Goal: Task Accomplishment & Management: Use online tool/utility

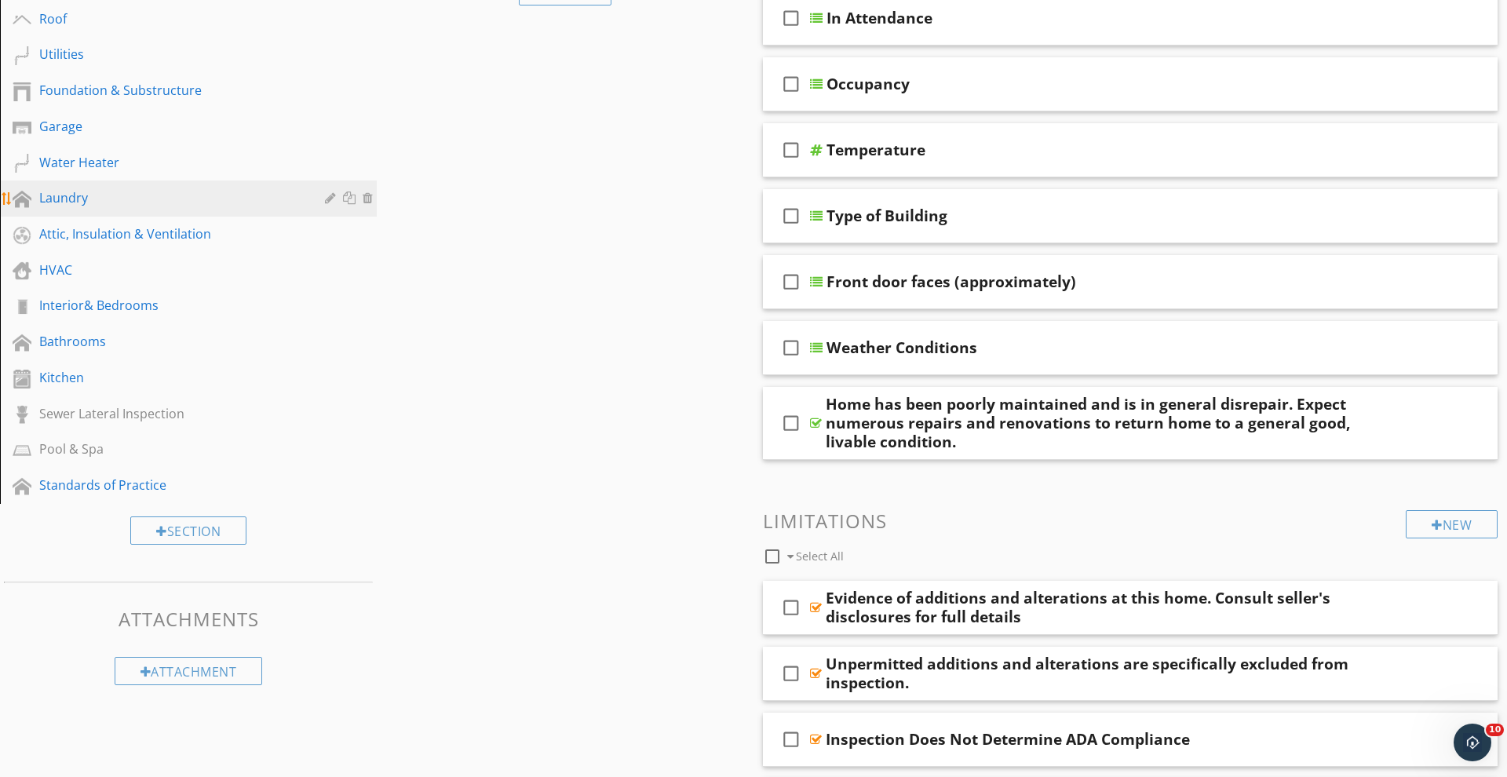
scroll to position [276, 0]
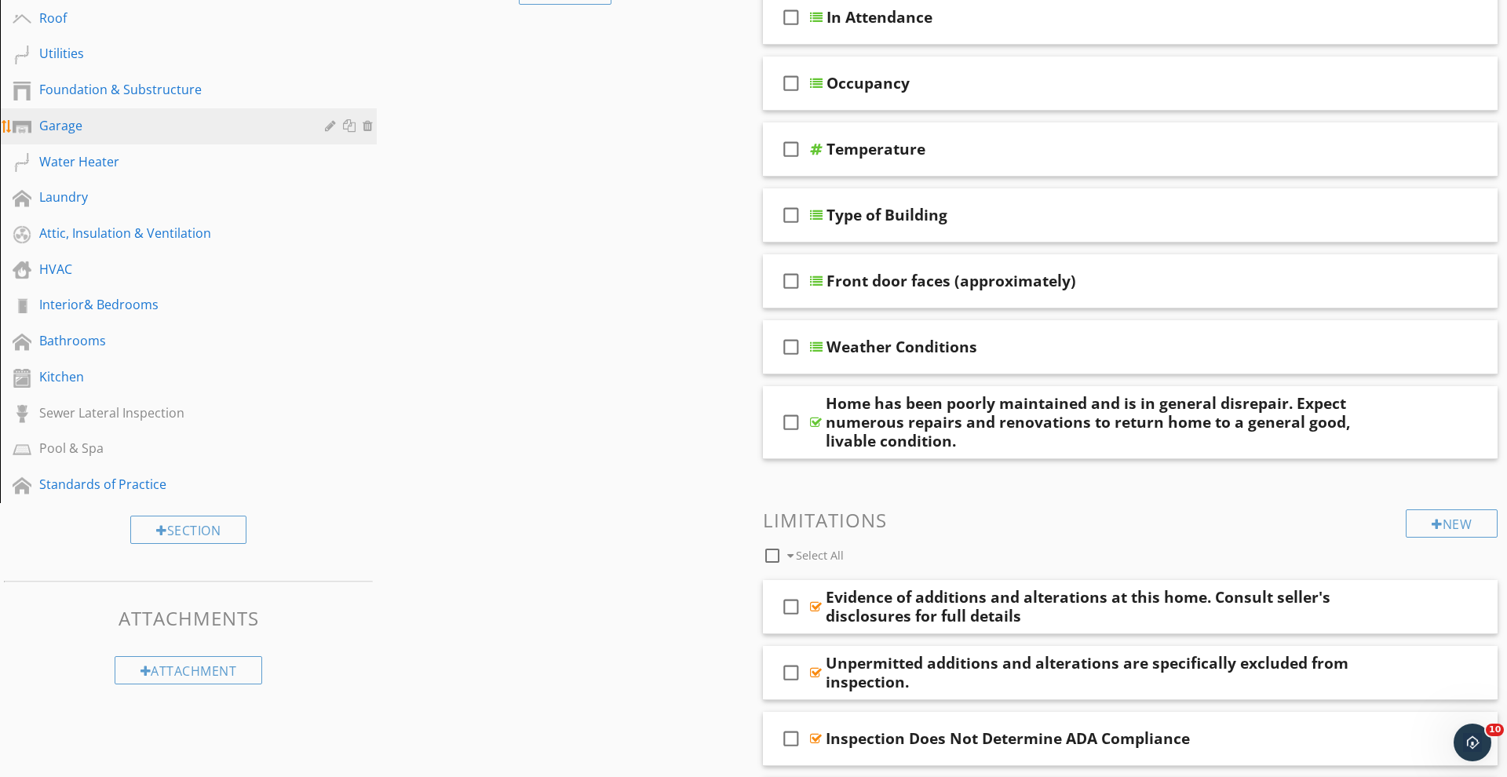
click at [98, 130] on div "Garage" at bounding box center [170, 125] width 263 height 19
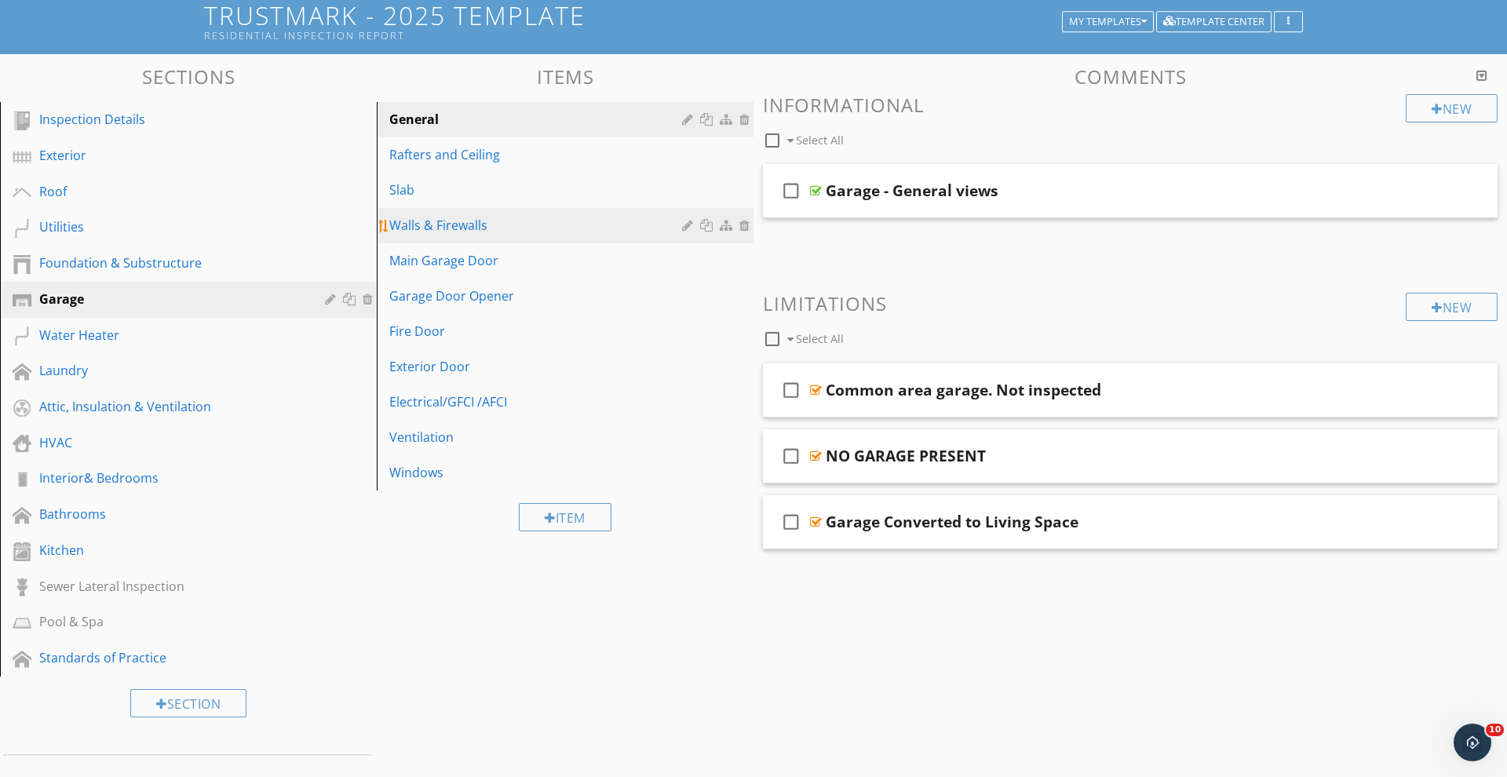
scroll to position [0, 0]
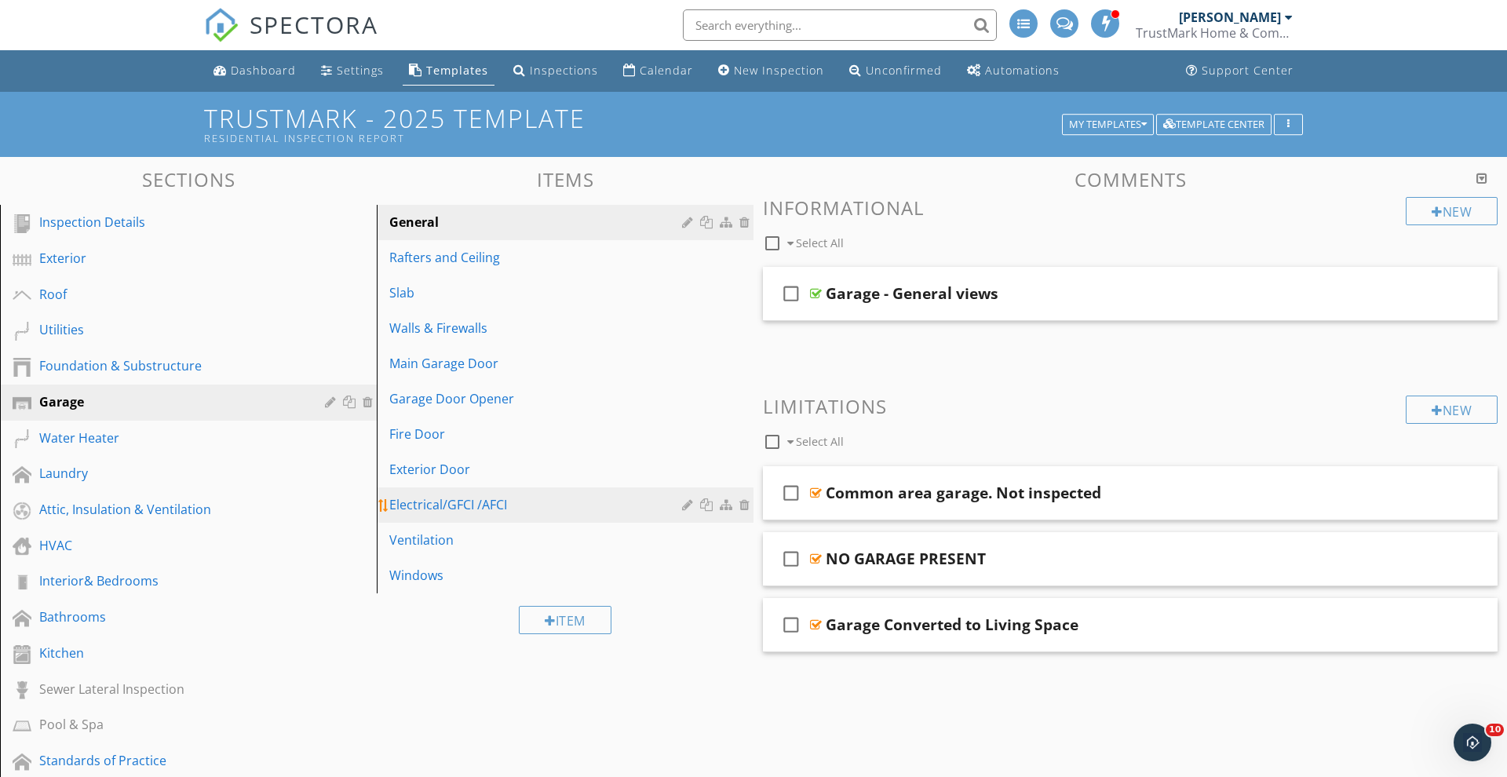
click at [491, 509] on div "Electrical/GFCI /AFCI" at bounding box center [537, 504] width 297 height 19
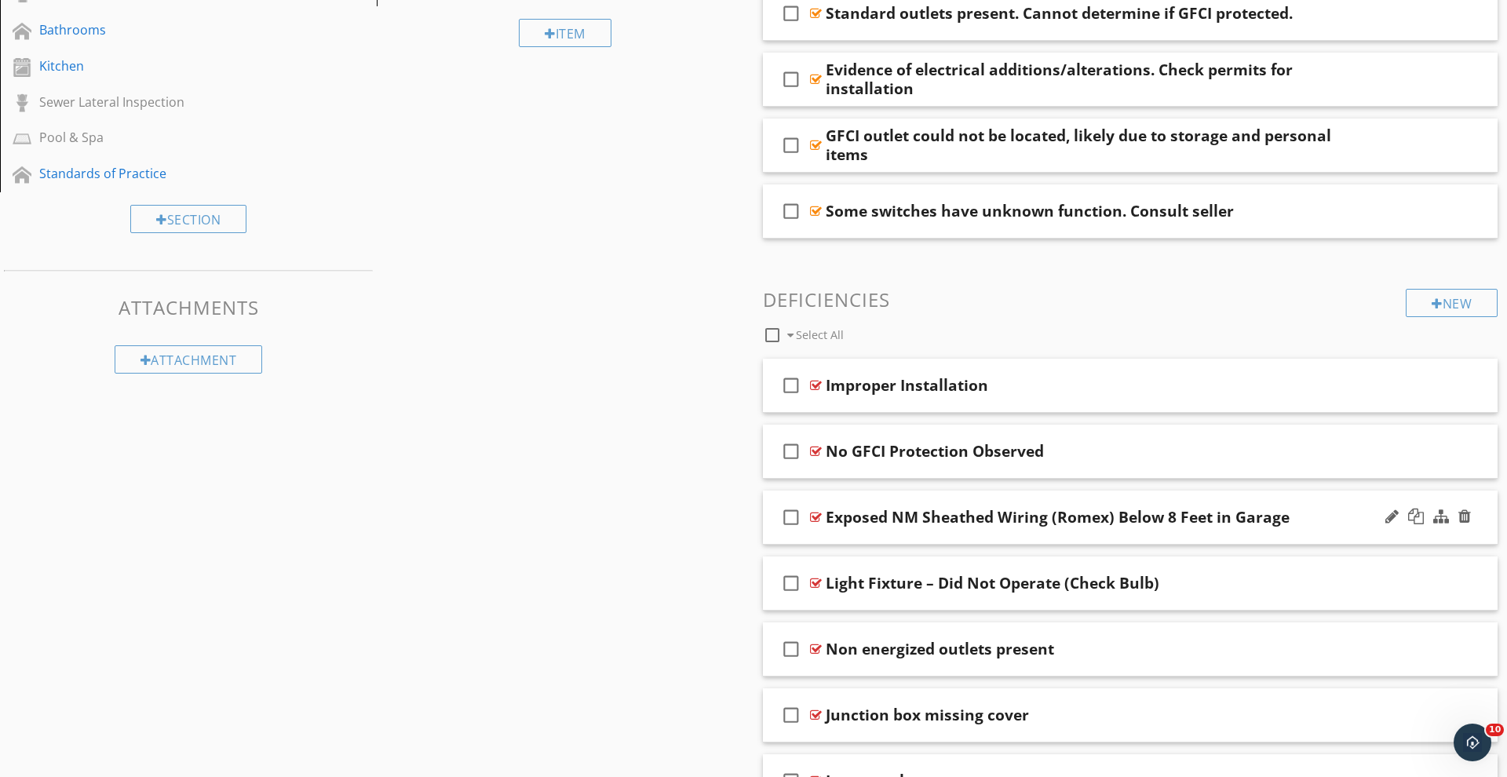
scroll to position [588, 0]
click at [1389, 452] on div at bounding box center [1391, 450] width 13 height 16
type input "No GFCI Protection Observed (Post-1978 Built Home)"
click at [1445, 301] on div "New" at bounding box center [1452, 302] width 92 height 28
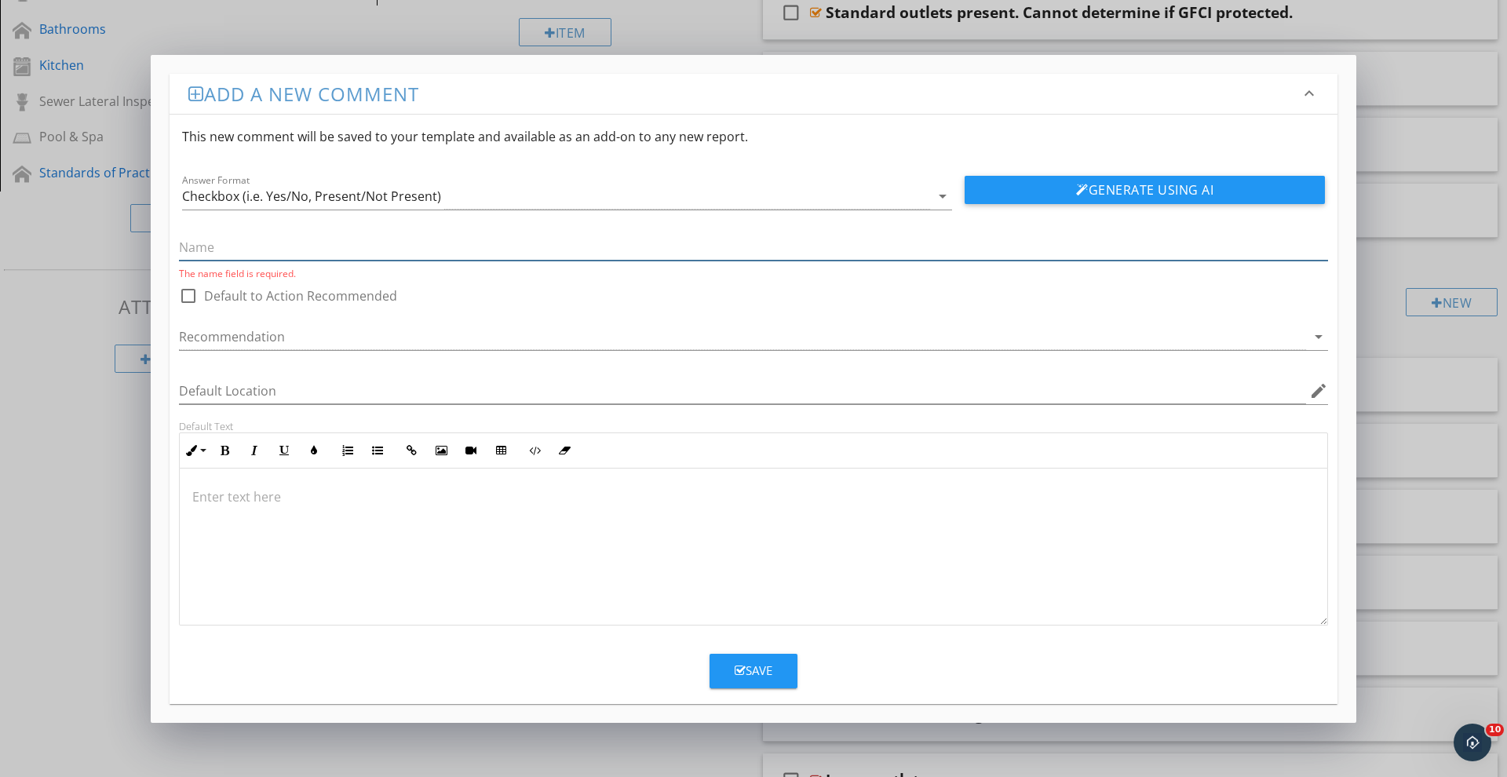
click at [276, 252] on input "text" at bounding box center [753, 248] width 1149 height 26
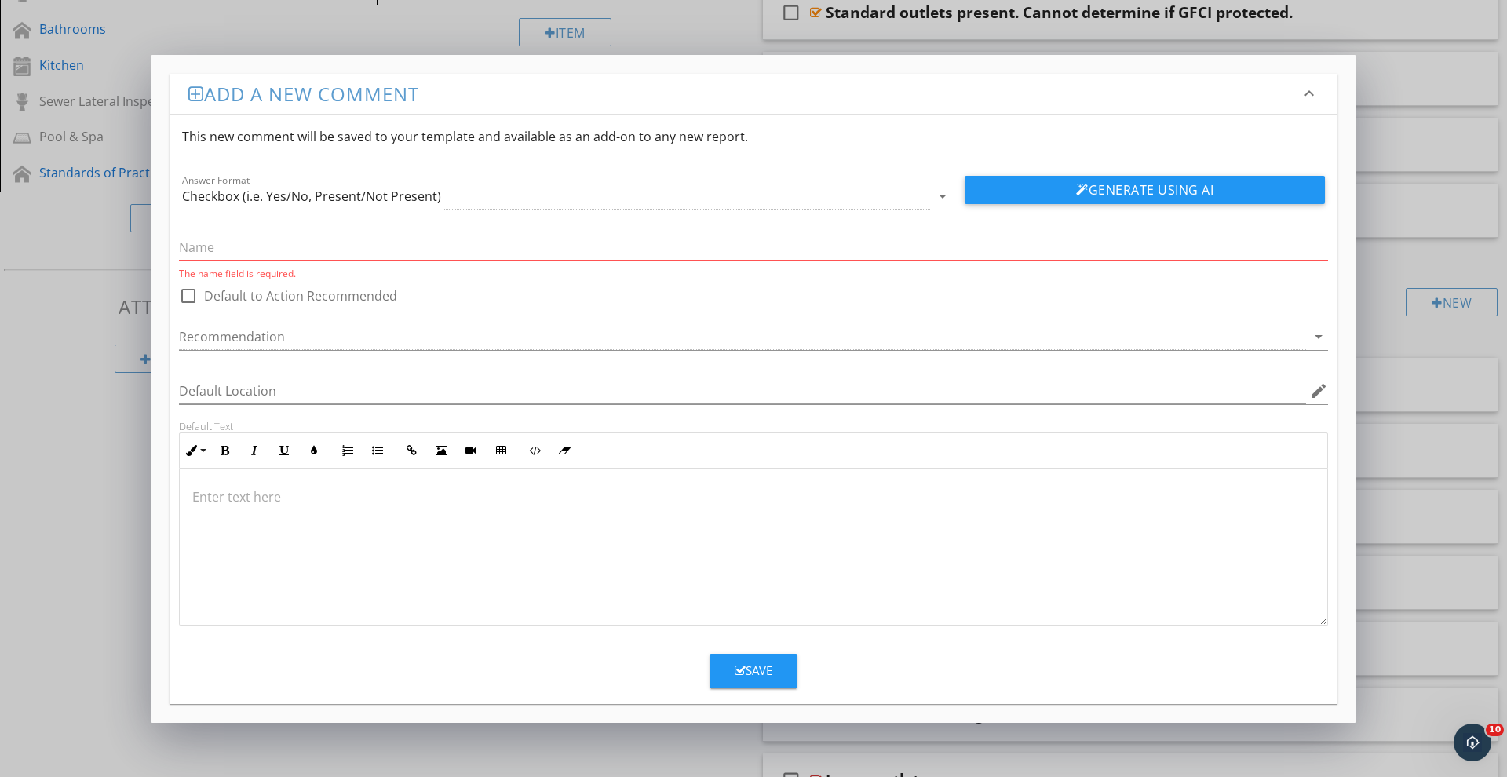
paste input "No GFCI Protection Observed"
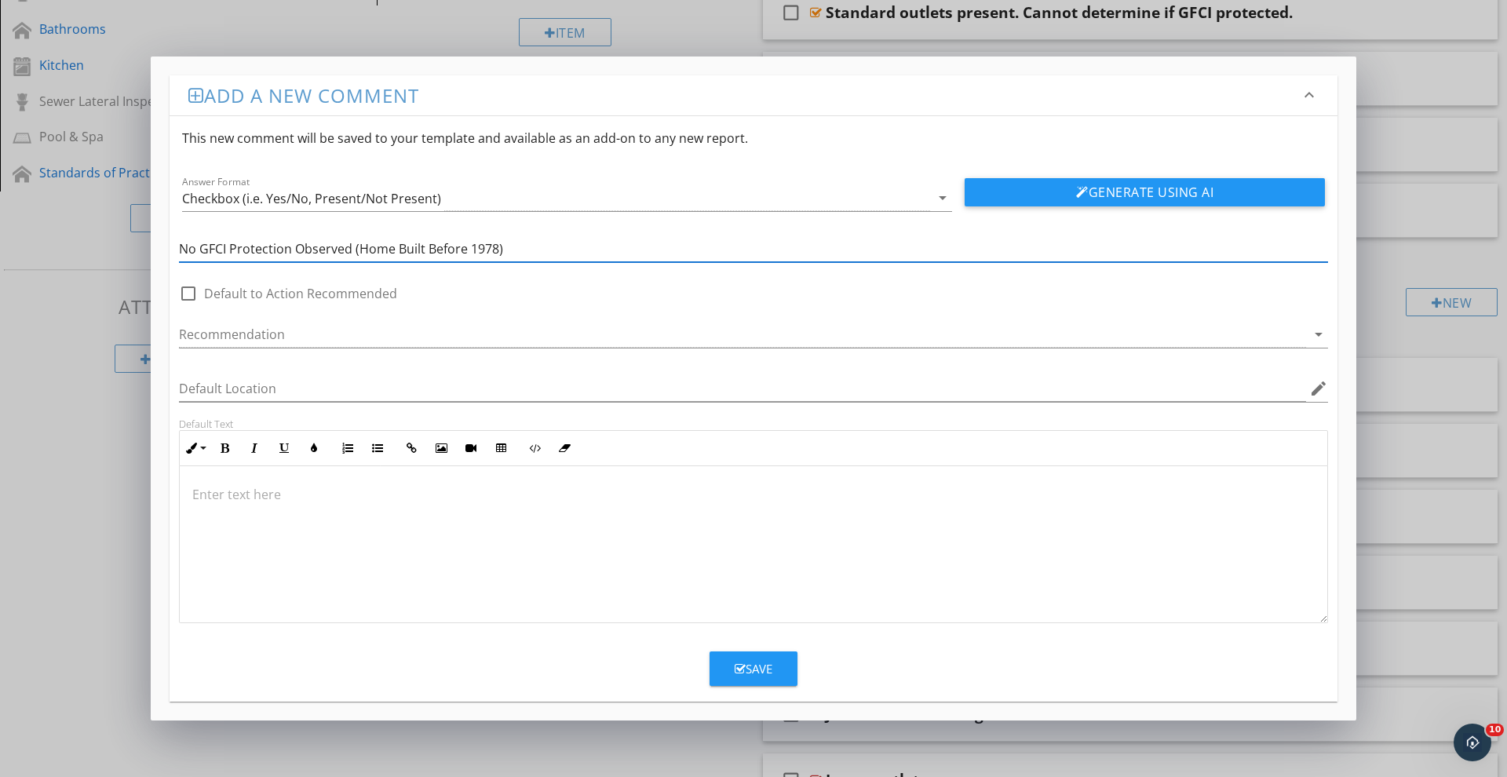
scroll to position [1, 0]
type input "No GFCI Protection Observed (Home Built Before 1978)"
click at [348, 502] on p at bounding box center [753, 493] width 1122 height 19
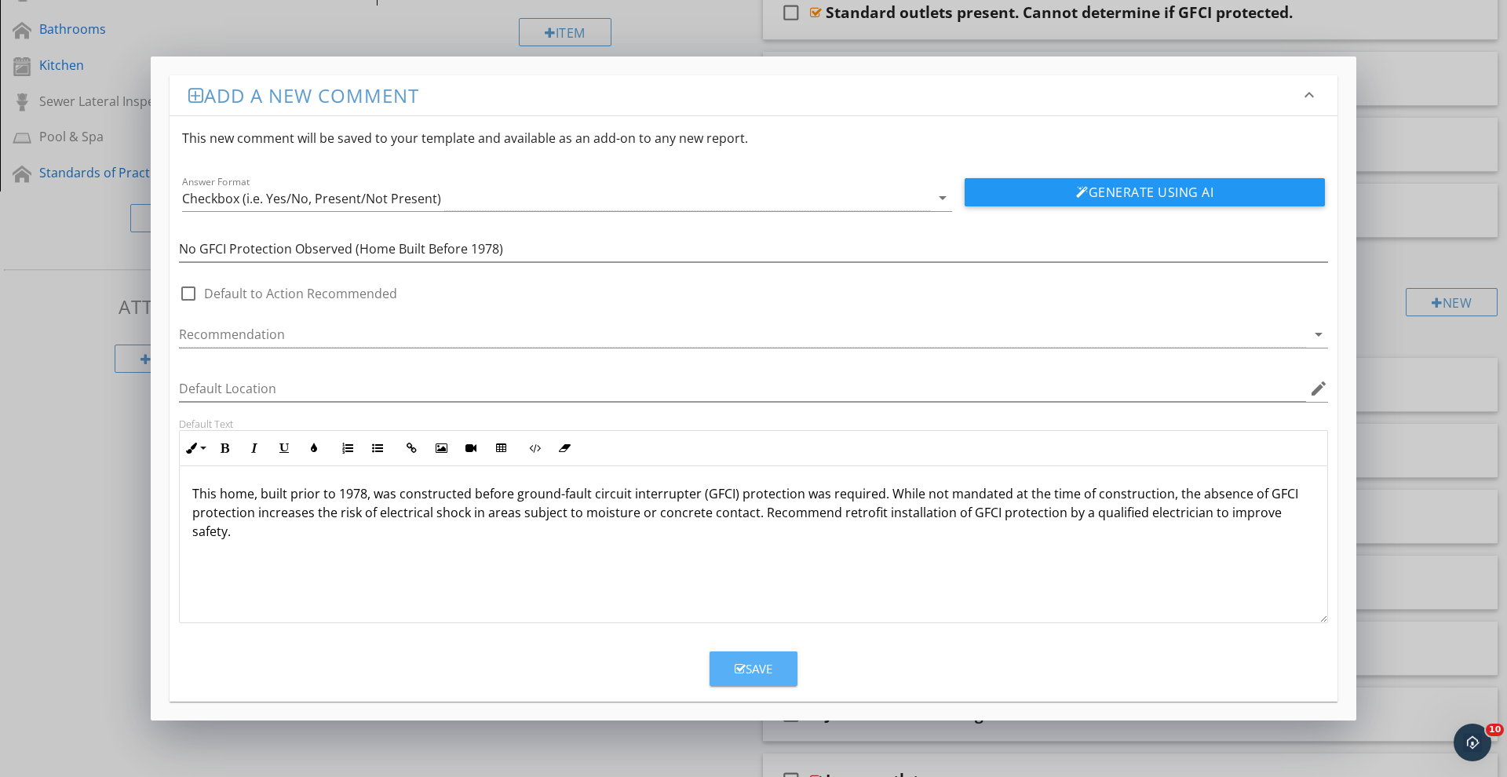
click at [768, 668] on div "Save" at bounding box center [754, 669] width 38 height 18
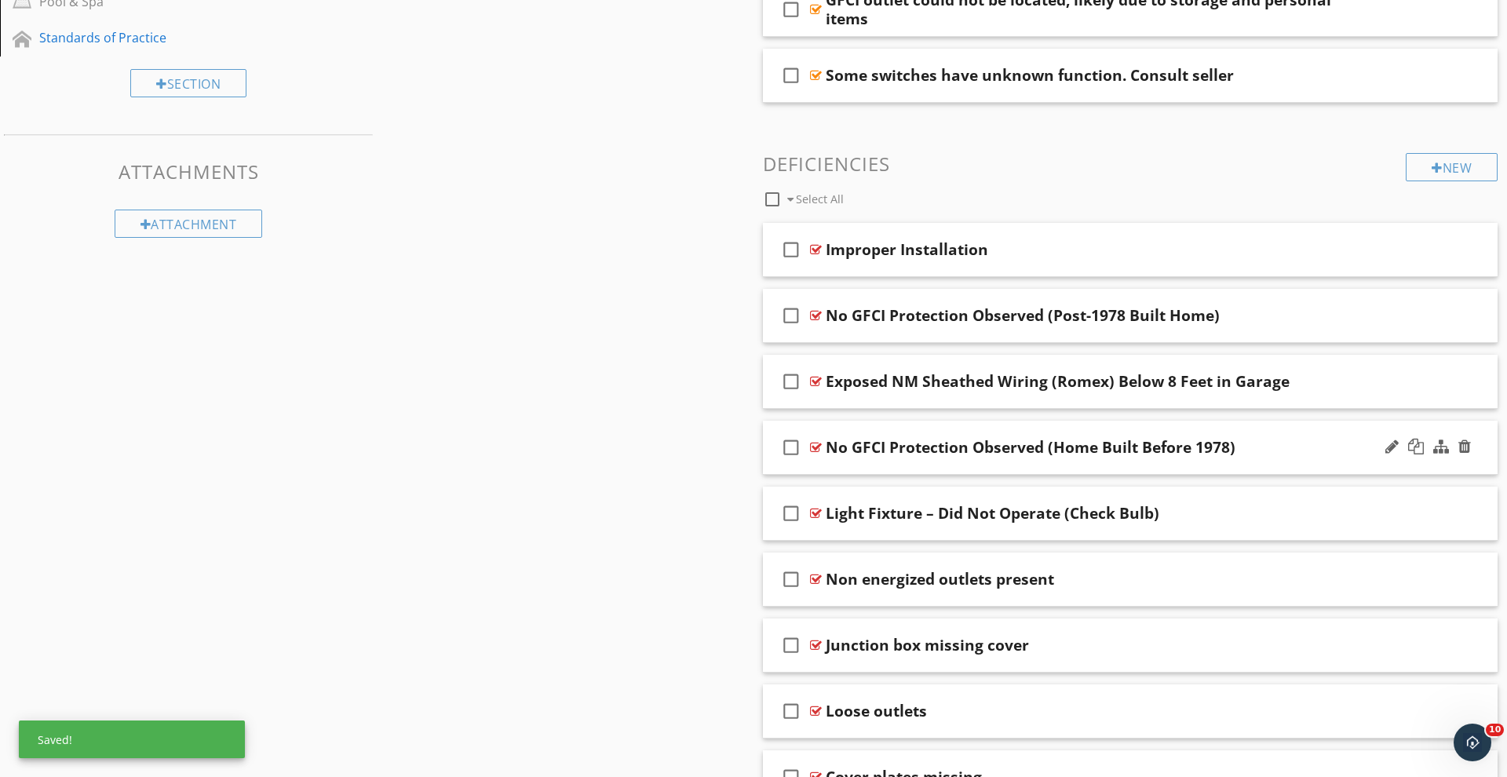
scroll to position [715, 0]
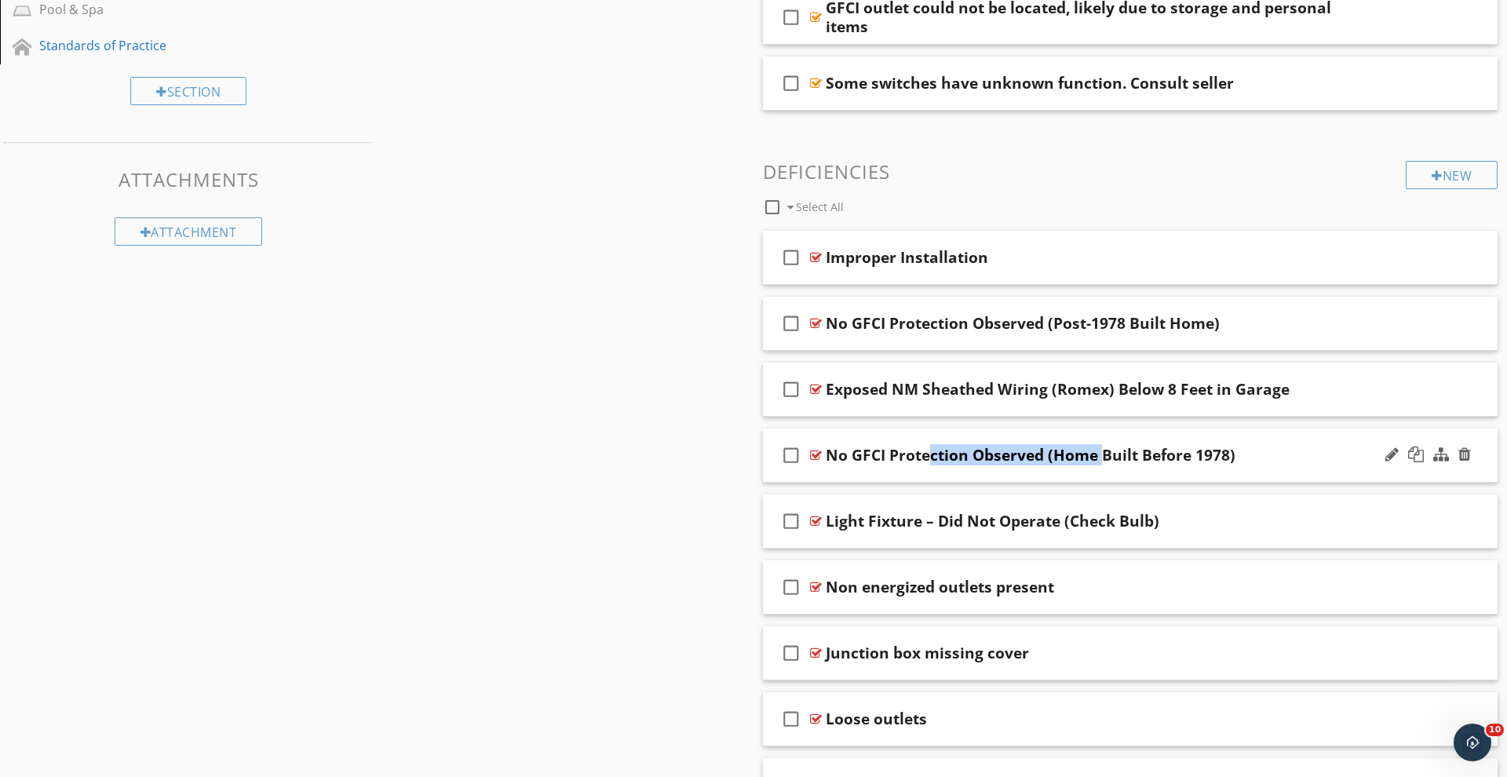
drag, startPoint x: 991, startPoint y: 463, endPoint x: 992, endPoint y: 443, distance: 20.5
click at [991, 435] on div "check_box_outline_blank No GFCI Protection Observed (Home Built Before 1978)" at bounding box center [1130, 456] width 735 height 54
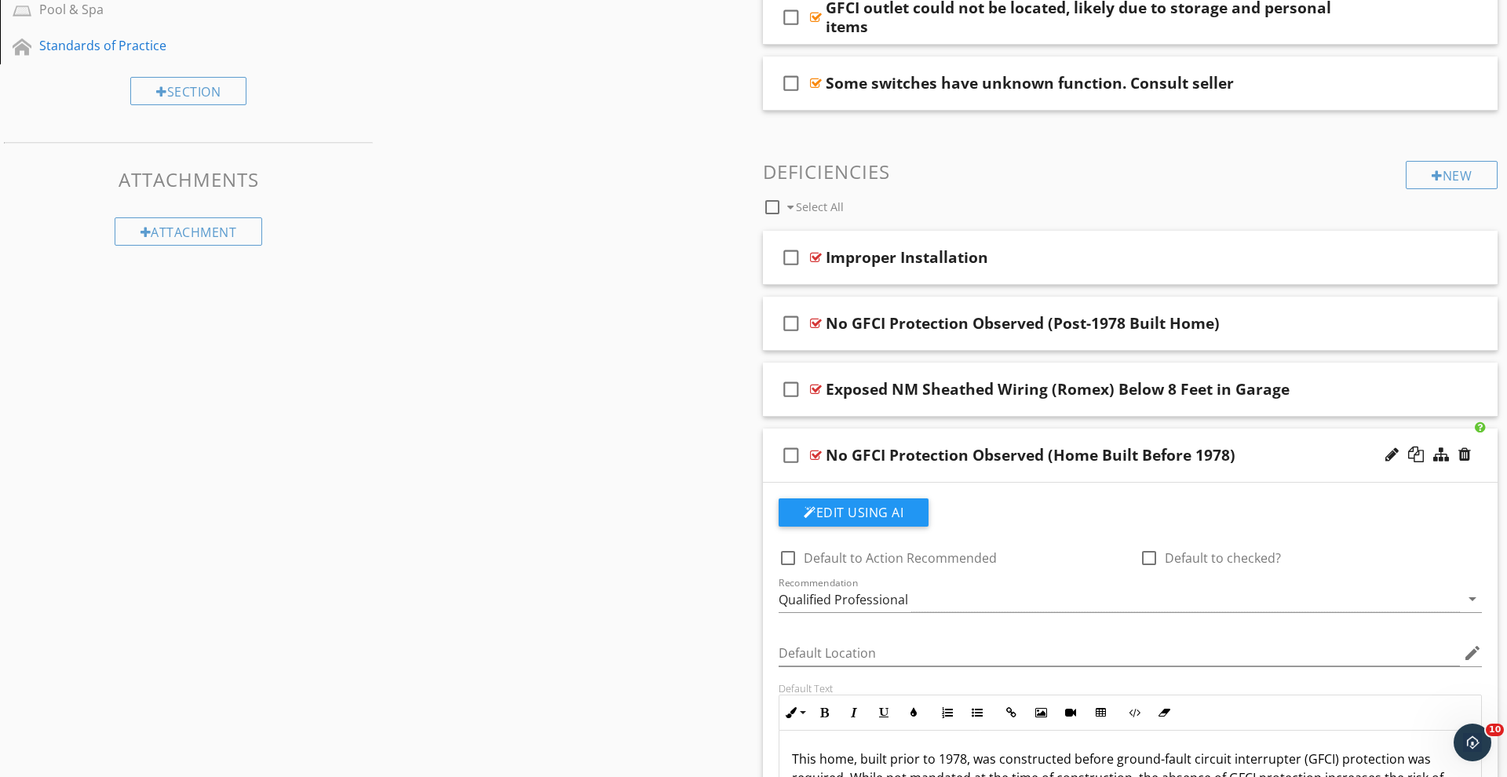
click at [1027, 466] on div "check_box_outline_blank No GFCI Protection Observed (Home Built Before 1978)" at bounding box center [1130, 456] width 735 height 54
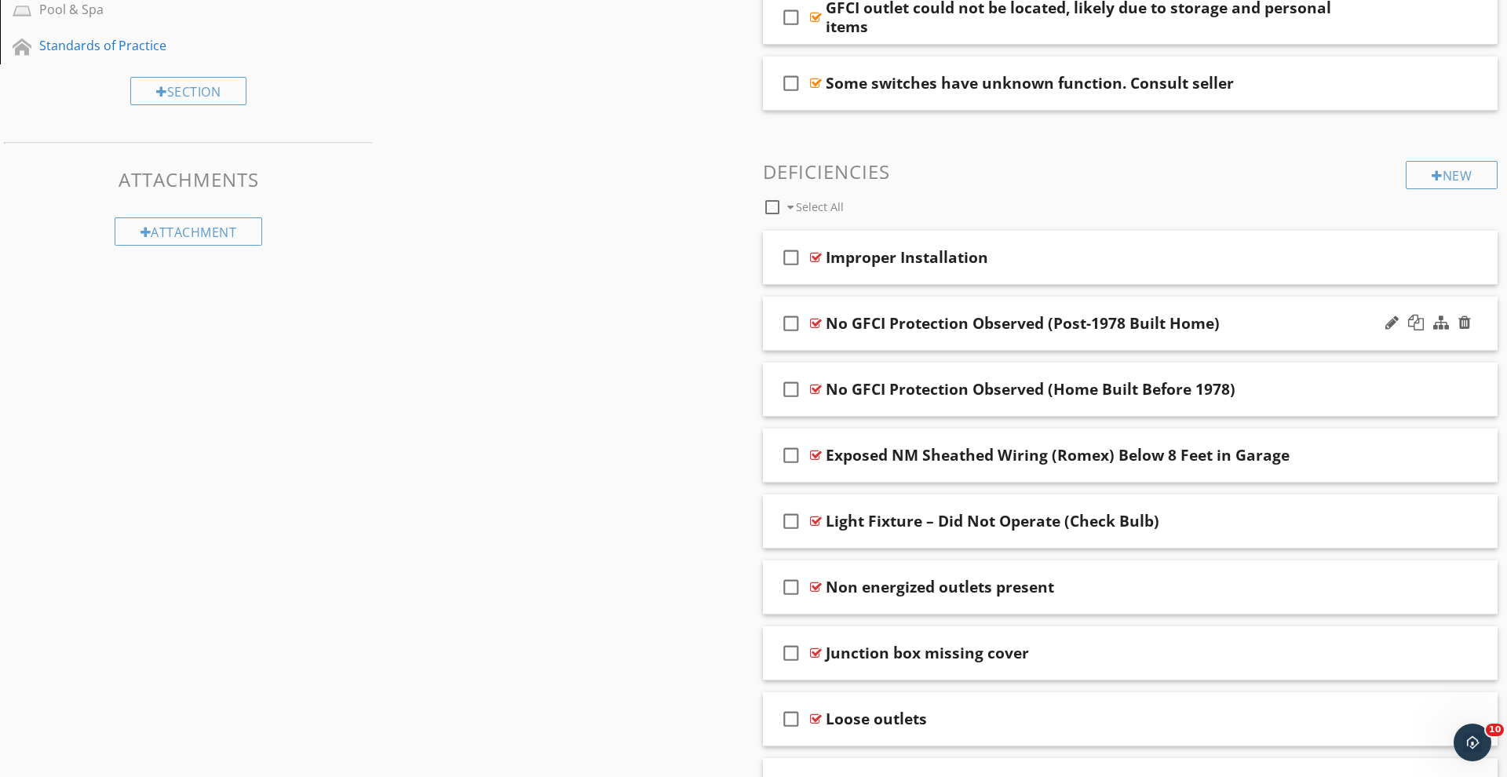
click at [777, 343] on div "check_box_outline_blank No GFCI Protection Observed (Post-1978 Built Home)" at bounding box center [1130, 324] width 735 height 54
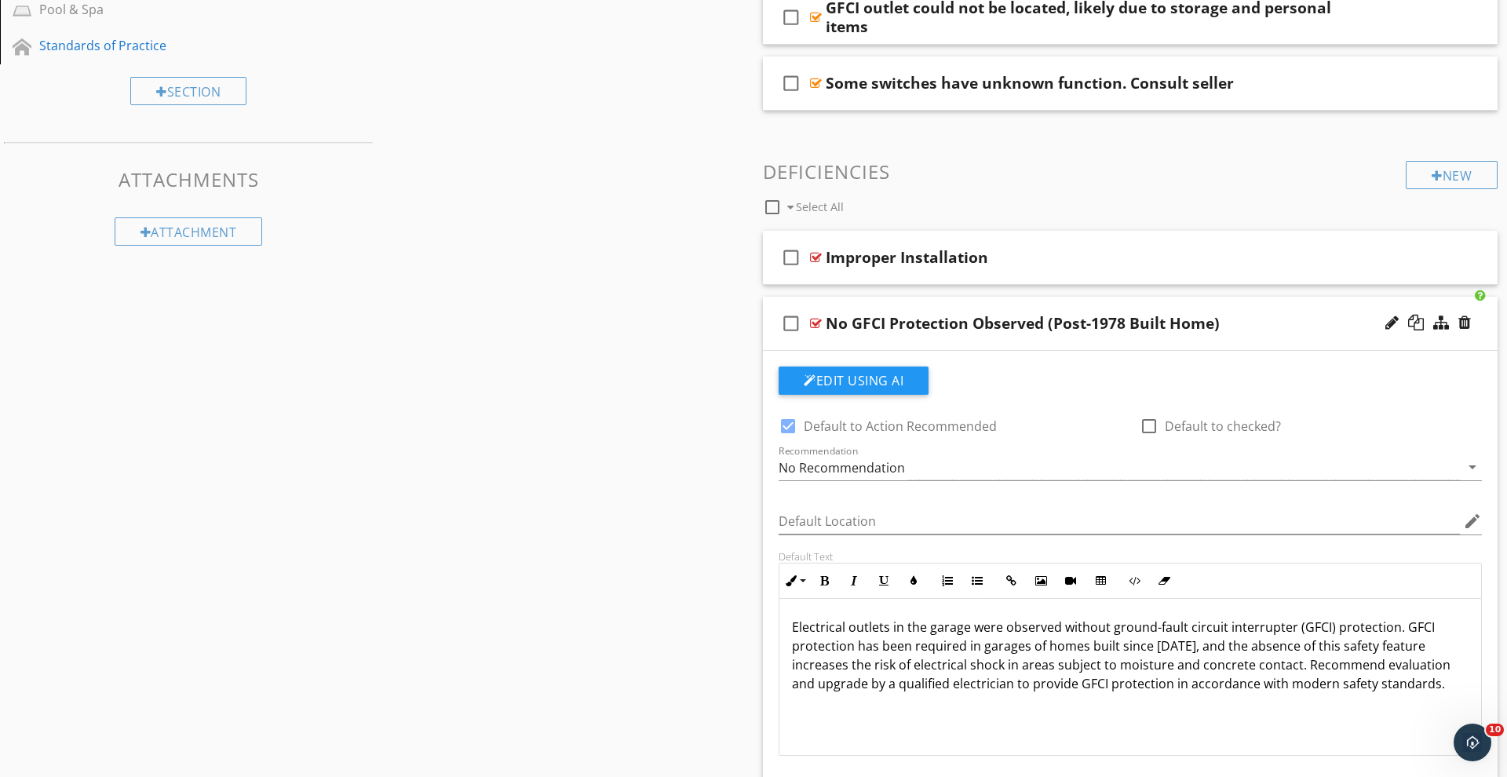
click at [777, 343] on div "check_box_outline_blank No GFCI Protection Observed (Post-1978 Built Home)" at bounding box center [1130, 324] width 735 height 54
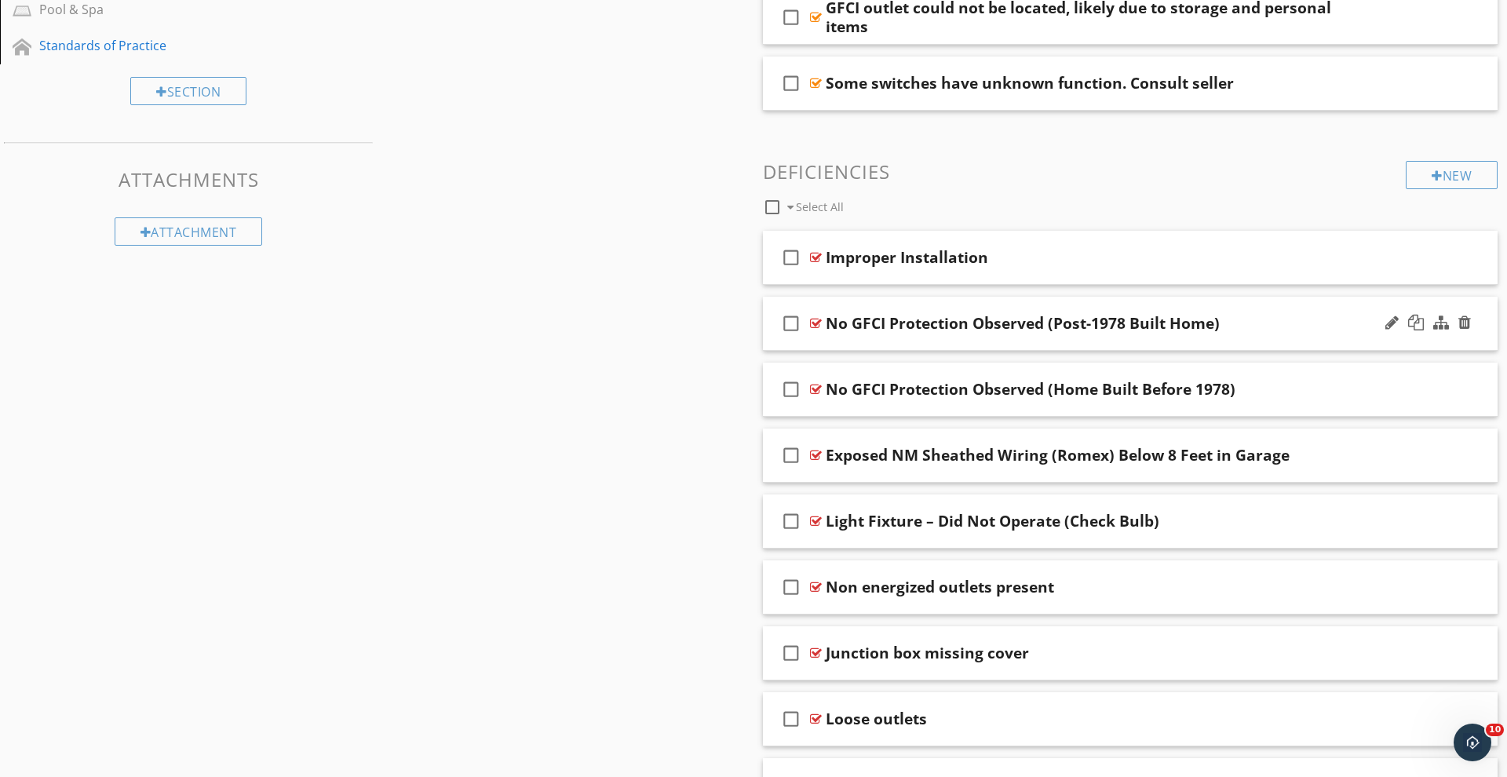
click at [776, 343] on div "check_box_outline_blank No GFCI Protection Observed (Post-1978 Built Home)" at bounding box center [1130, 324] width 735 height 54
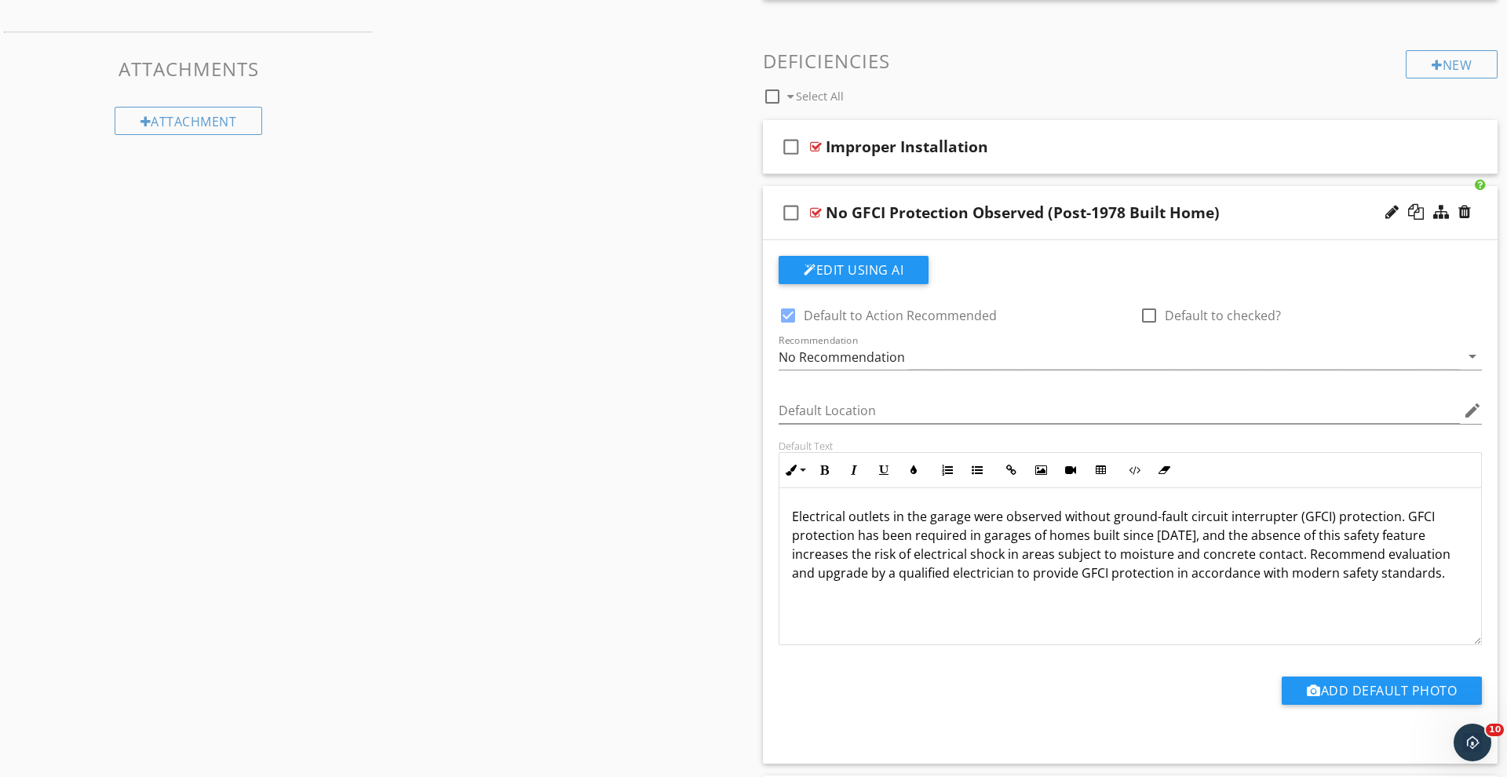
scroll to position [837, 0]
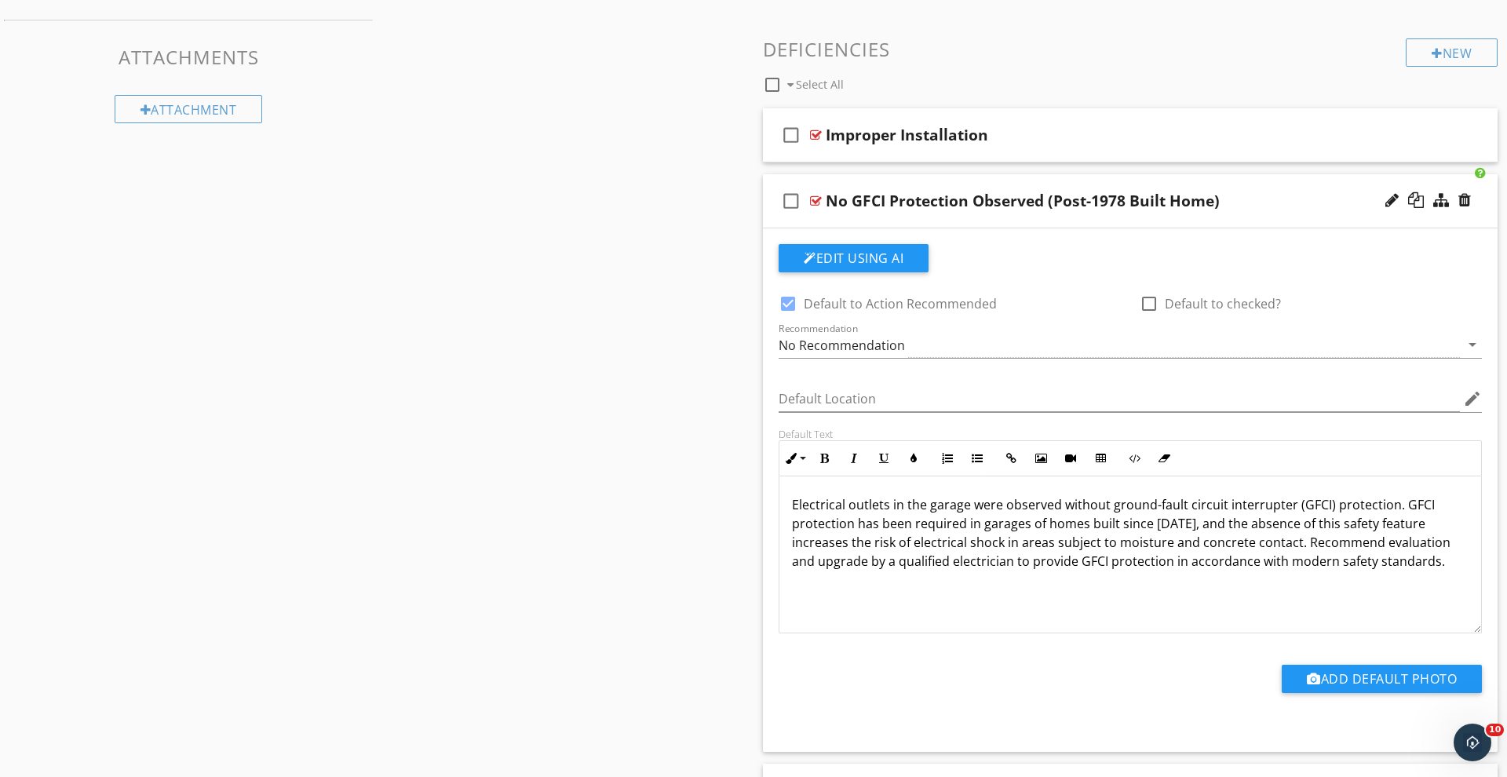
click at [779, 221] on div "check_box_outline_blank No GFCI Protection Observed (Post-1978 Built Home)" at bounding box center [1130, 201] width 735 height 54
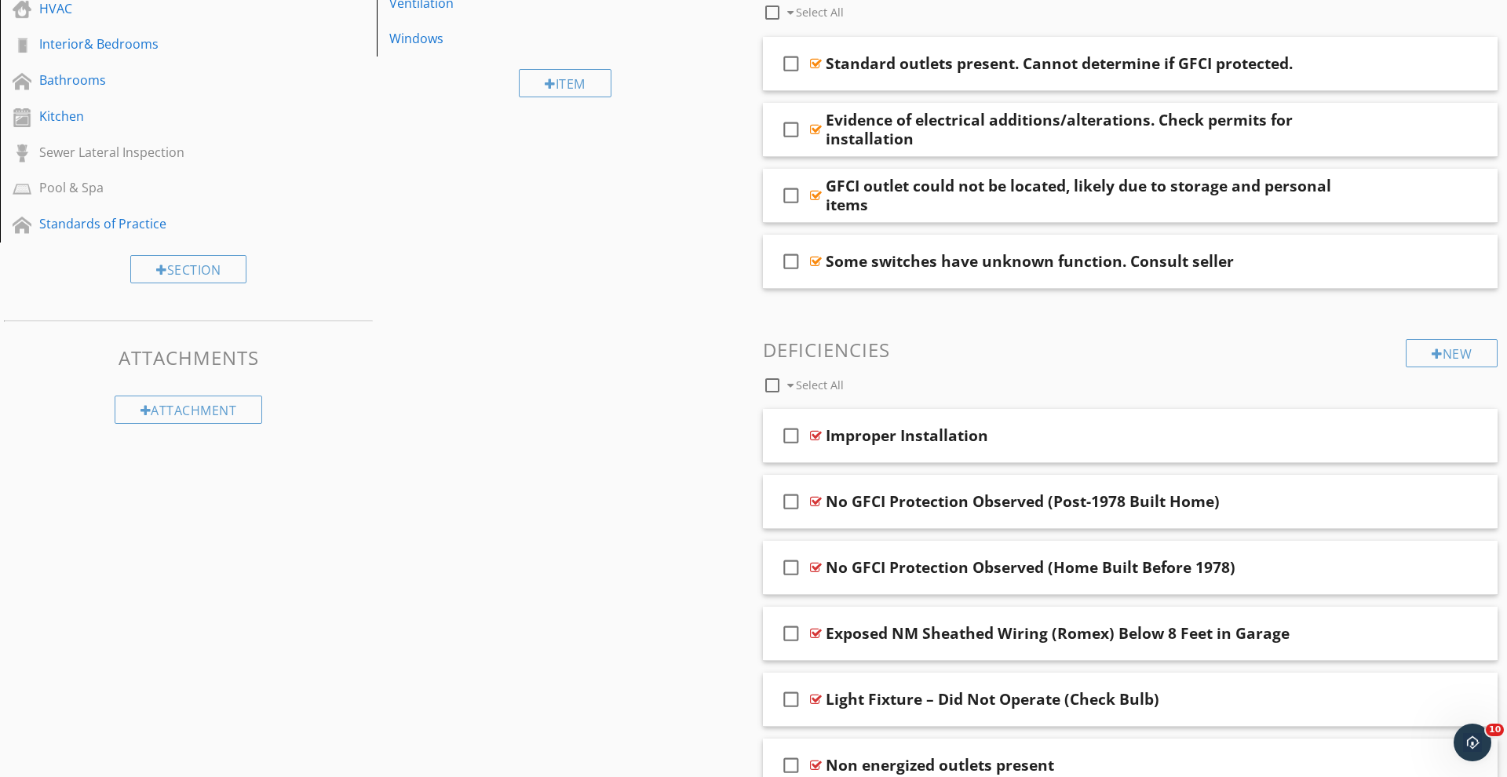
scroll to position [522, 0]
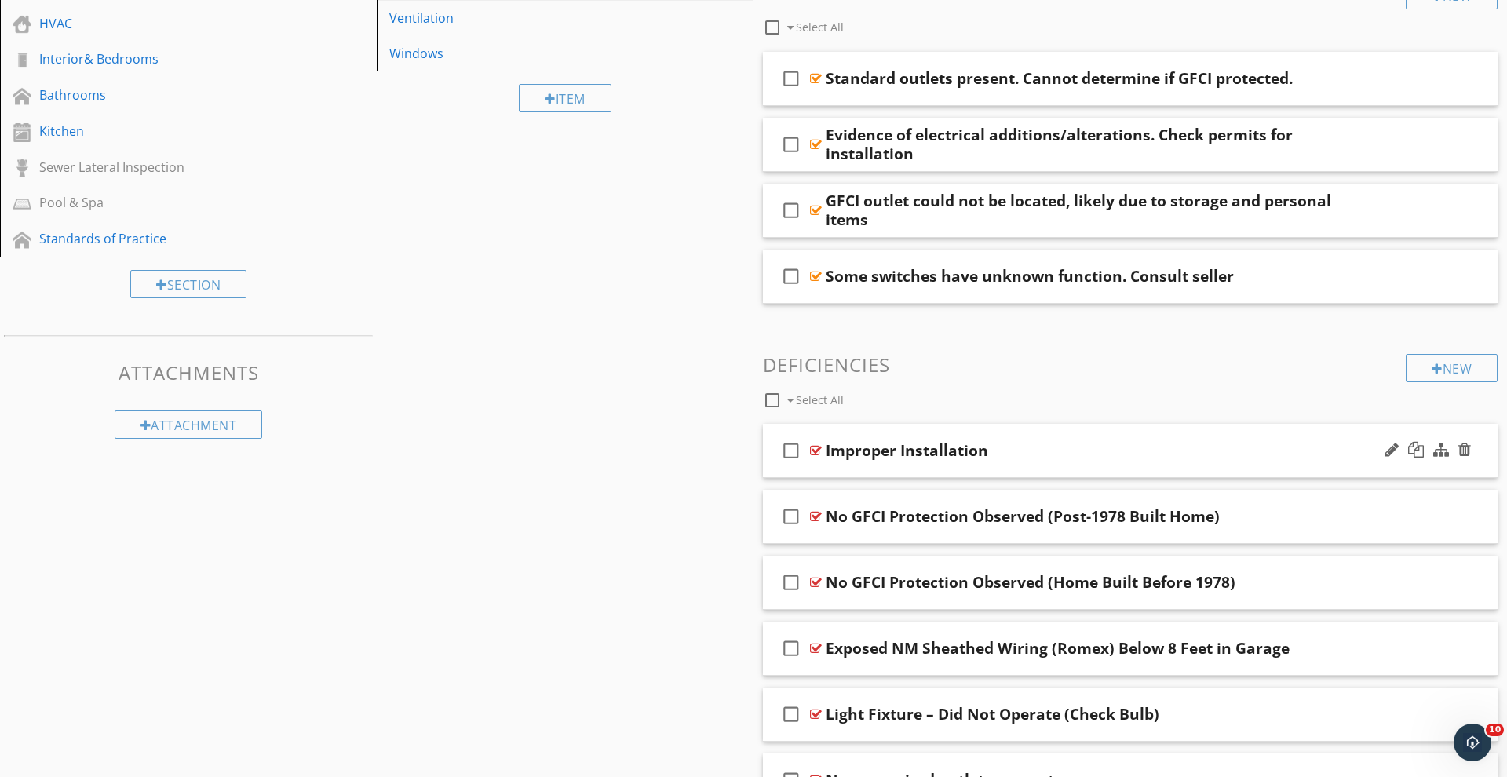
click at [779, 468] on div "check_box_outline_blank Improper Installation" at bounding box center [1130, 451] width 735 height 54
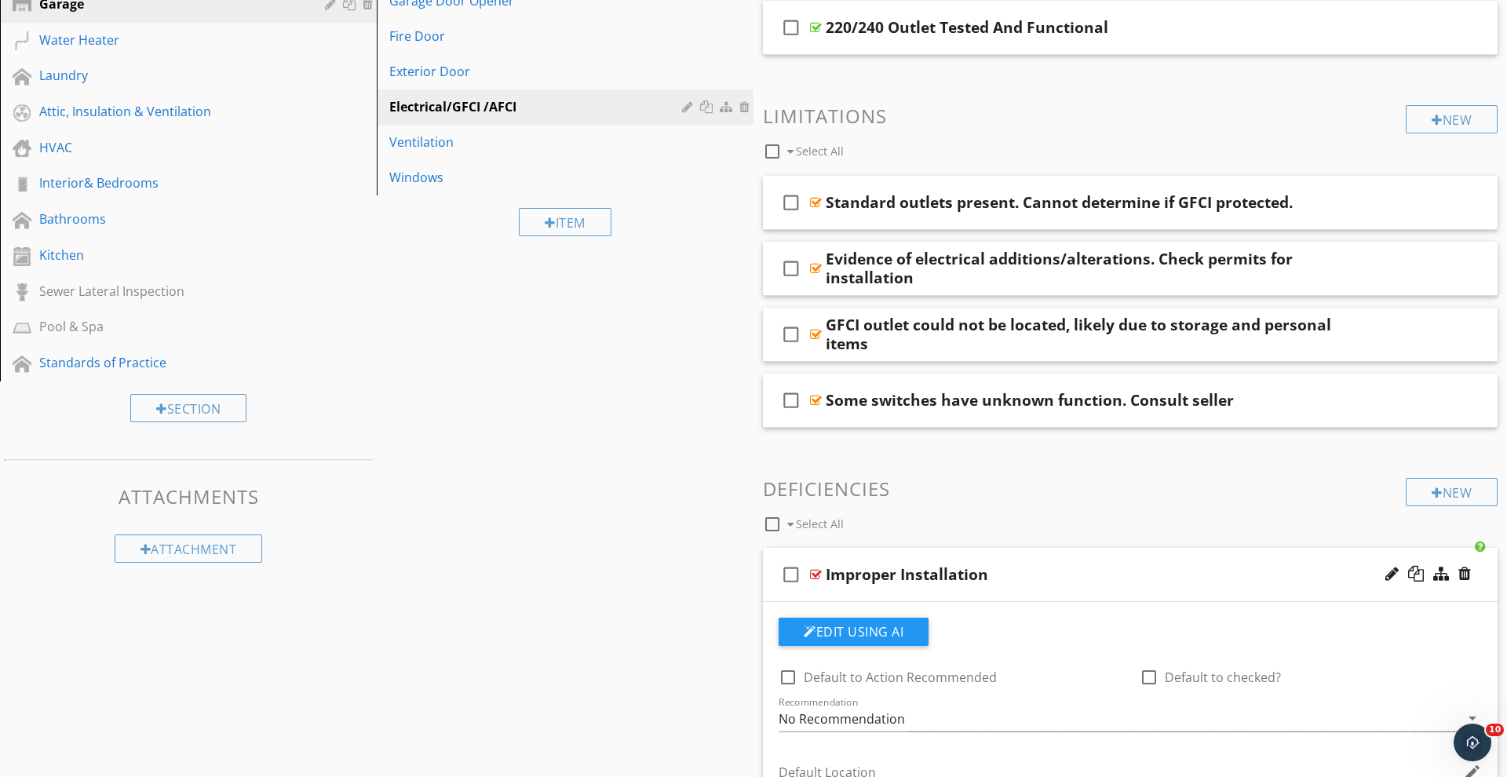
scroll to position [429, 0]
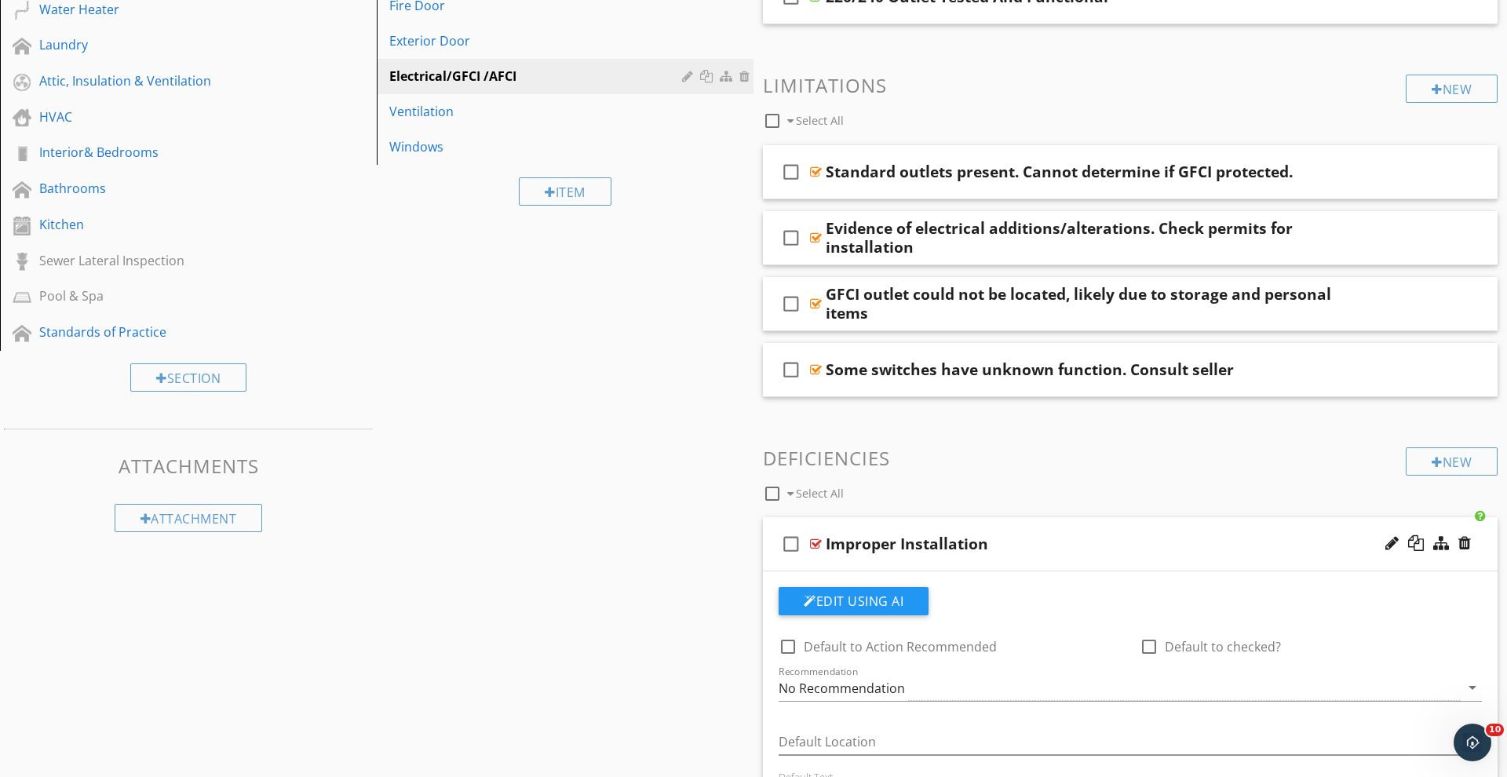
click at [804, 564] on div "check_box_outline_blank Improper Installation" at bounding box center [1130, 544] width 735 height 54
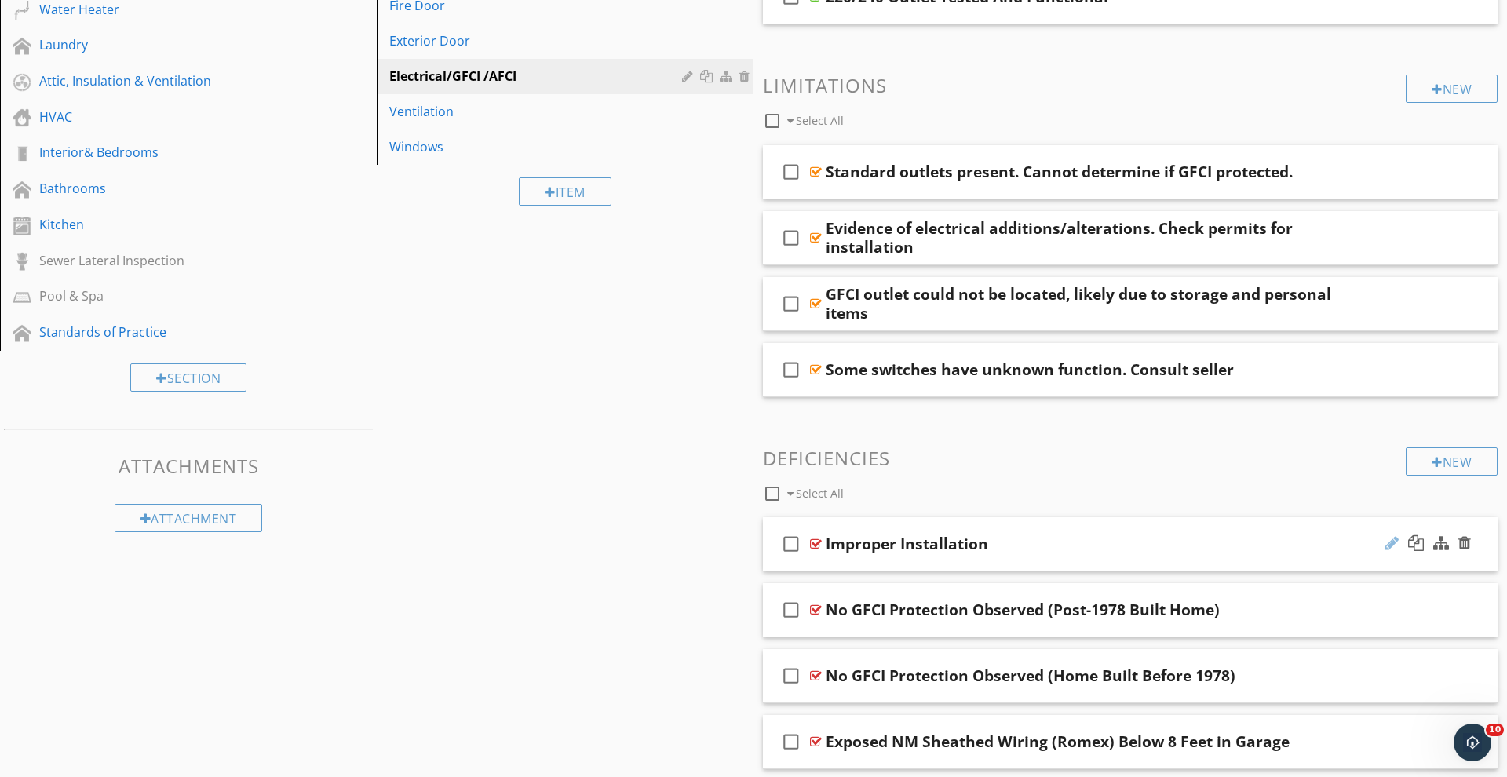
click at [1389, 546] on div at bounding box center [1391, 543] width 13 height 16
click at [886, 541] on input "Improper Installation" at bounding box center [1089, 546] width 527 height 26
type input "Improper Electrical Installation"
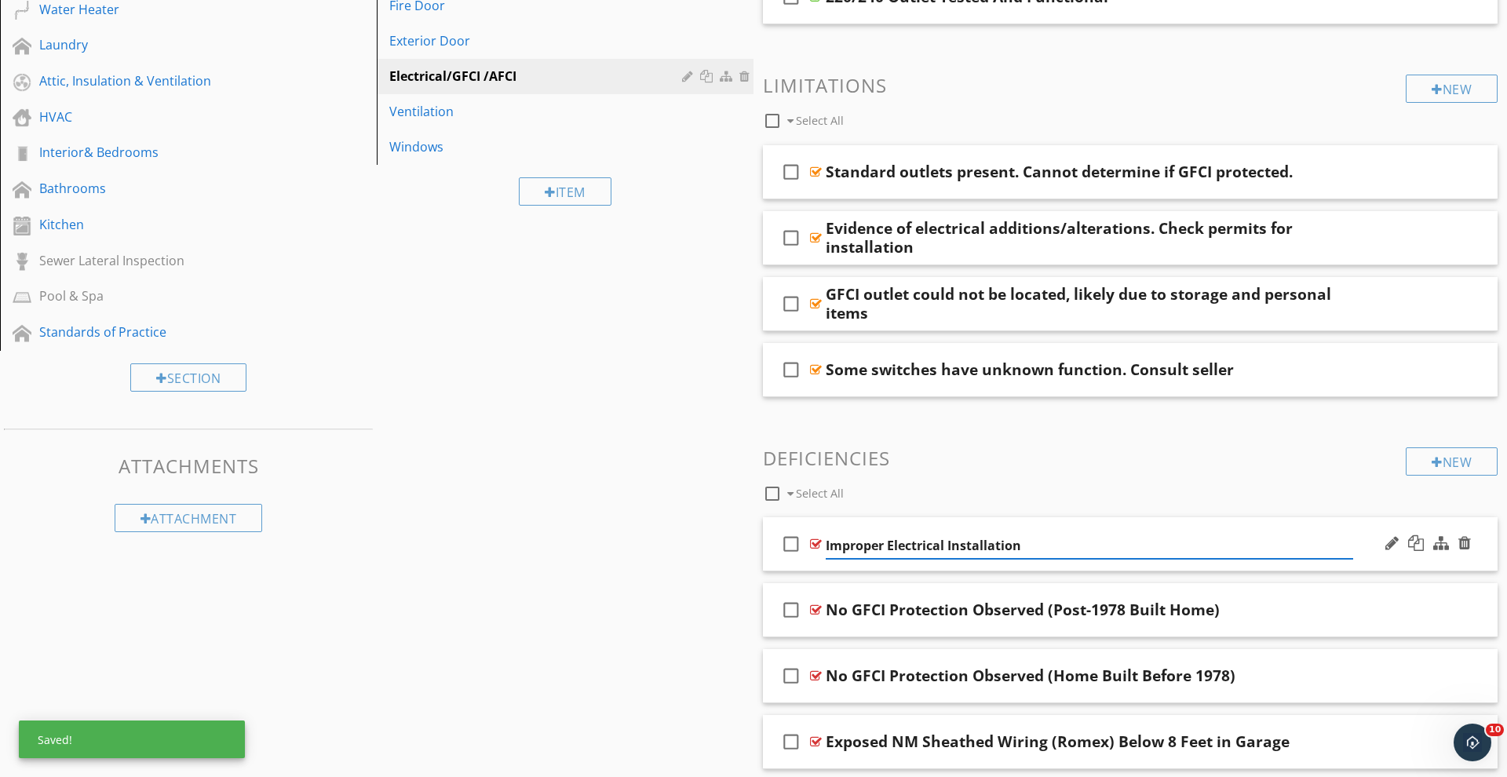
click at [769, 561] on div "check_box_outline_blank Improper Electrical Installation" at bounding box center [1130, 544] width 735 height 54
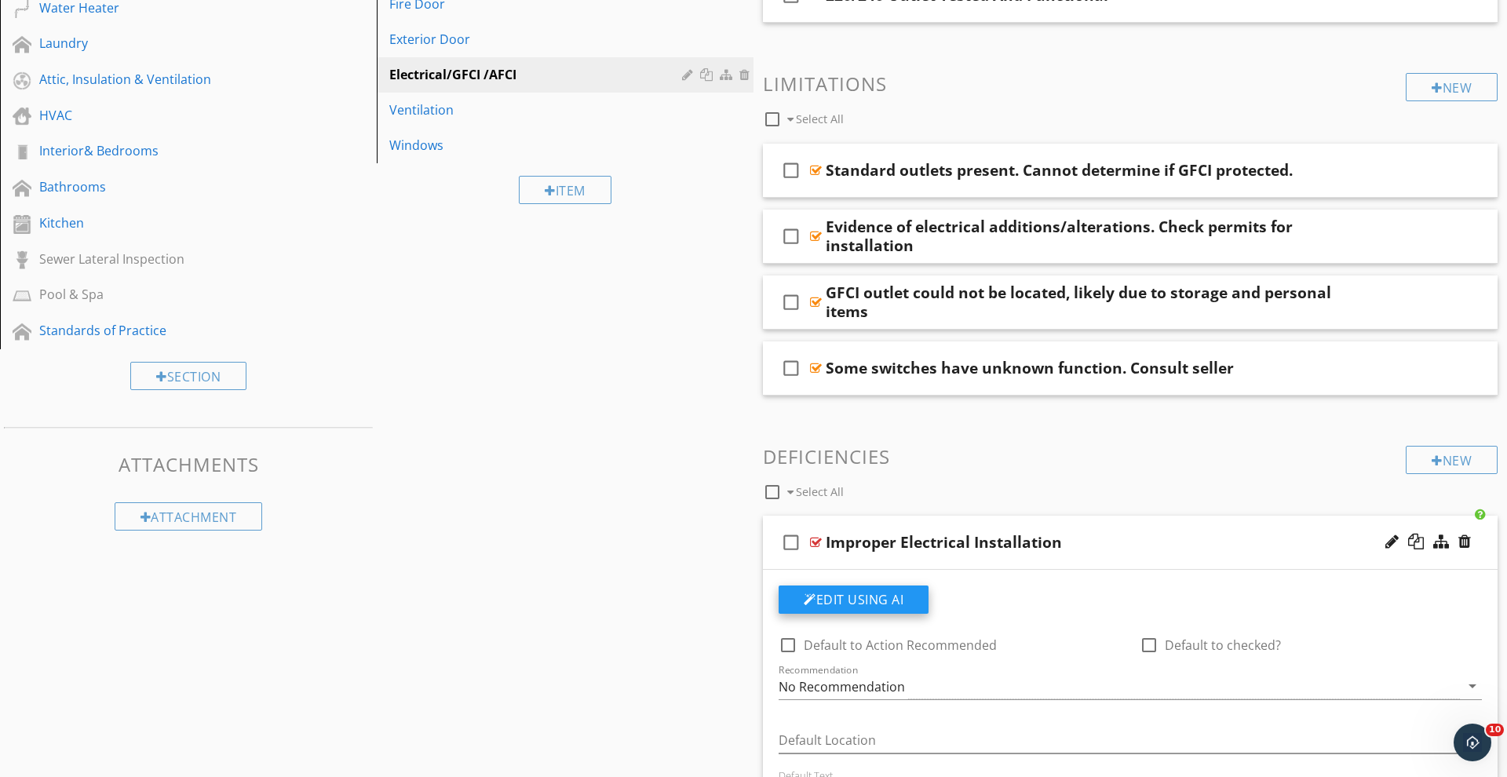
click at [873, 597] on button "Edit Using AI" at bounding box center [854, 600] width 150 height 28
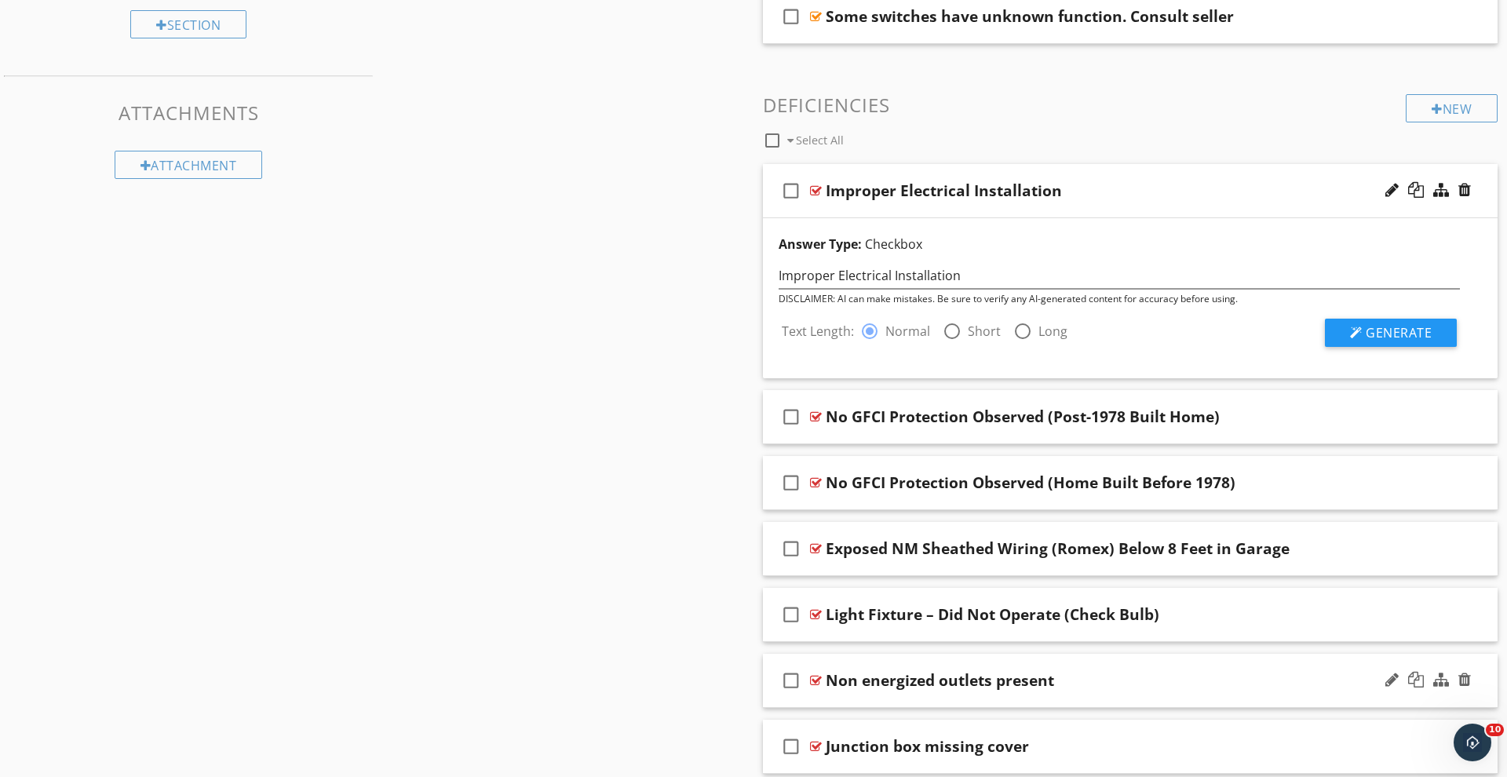
scroll to position [785, 0]
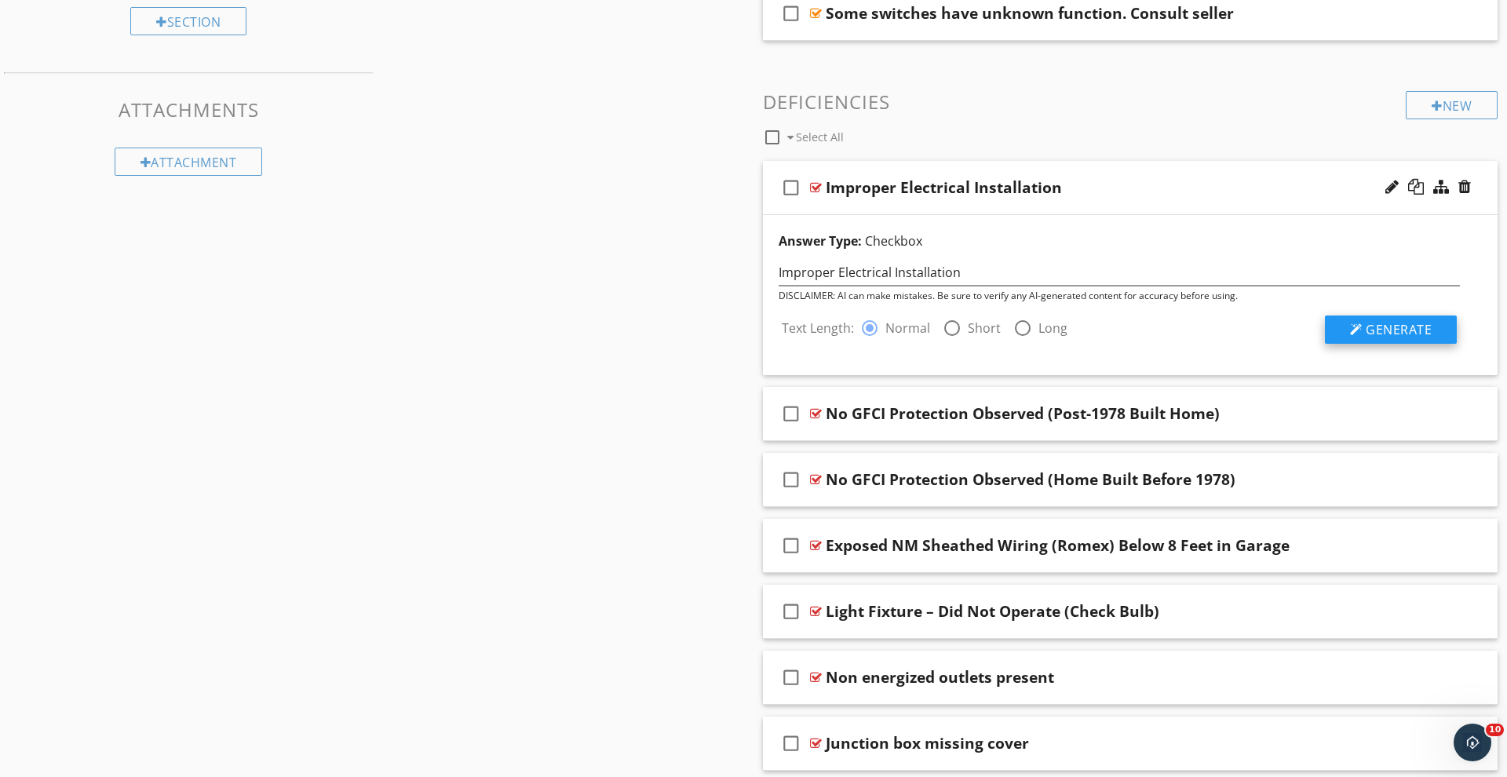
click at [1380, 321] on span "Generate" at bounding box center [1399, 329] width 66 height 17
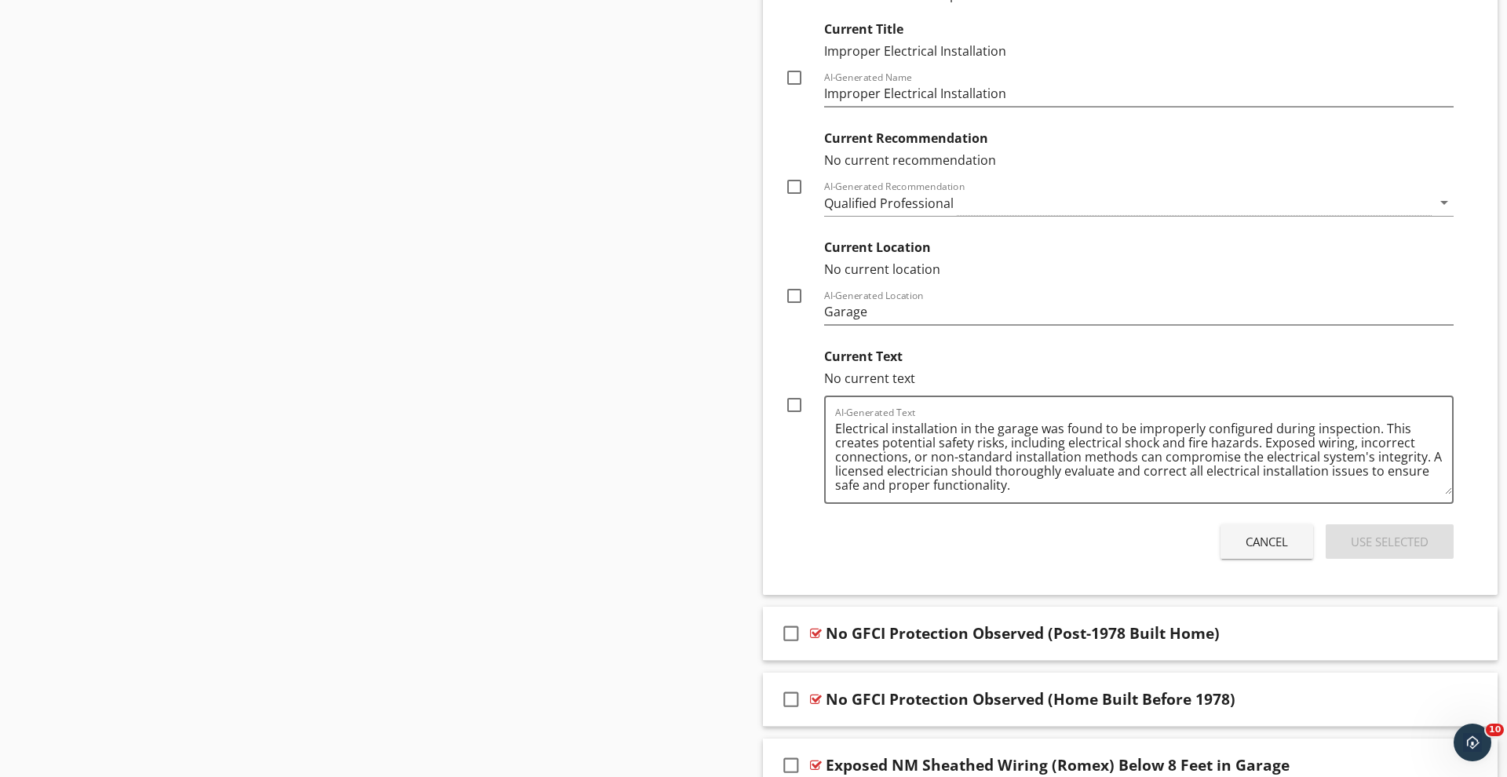
scroll to position [2, 0]
click at [1256, 487] on textarea "Electrical installation in the garage was found to be improperly configured dur…" at bounding box center [1143, 455] width 617 height 78
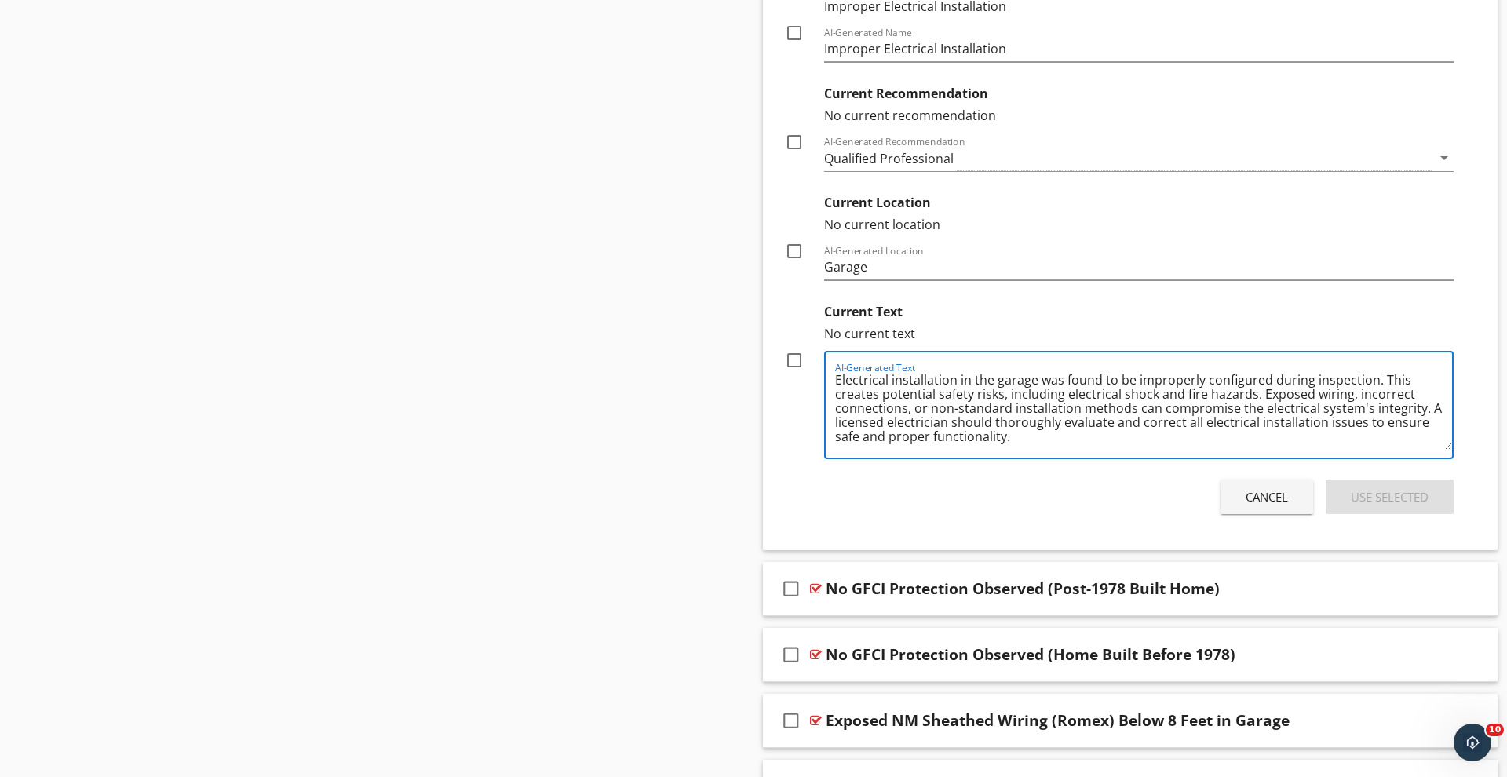
scroll to position [1205, 0]
click at [1017, 509] on div "Cancel Use Selected" at bounding box center [1119, 496] width 681 height 44
click at [798, 361] on div at bounding box center [794, 359] width 27 height 27
checkbox input "true"
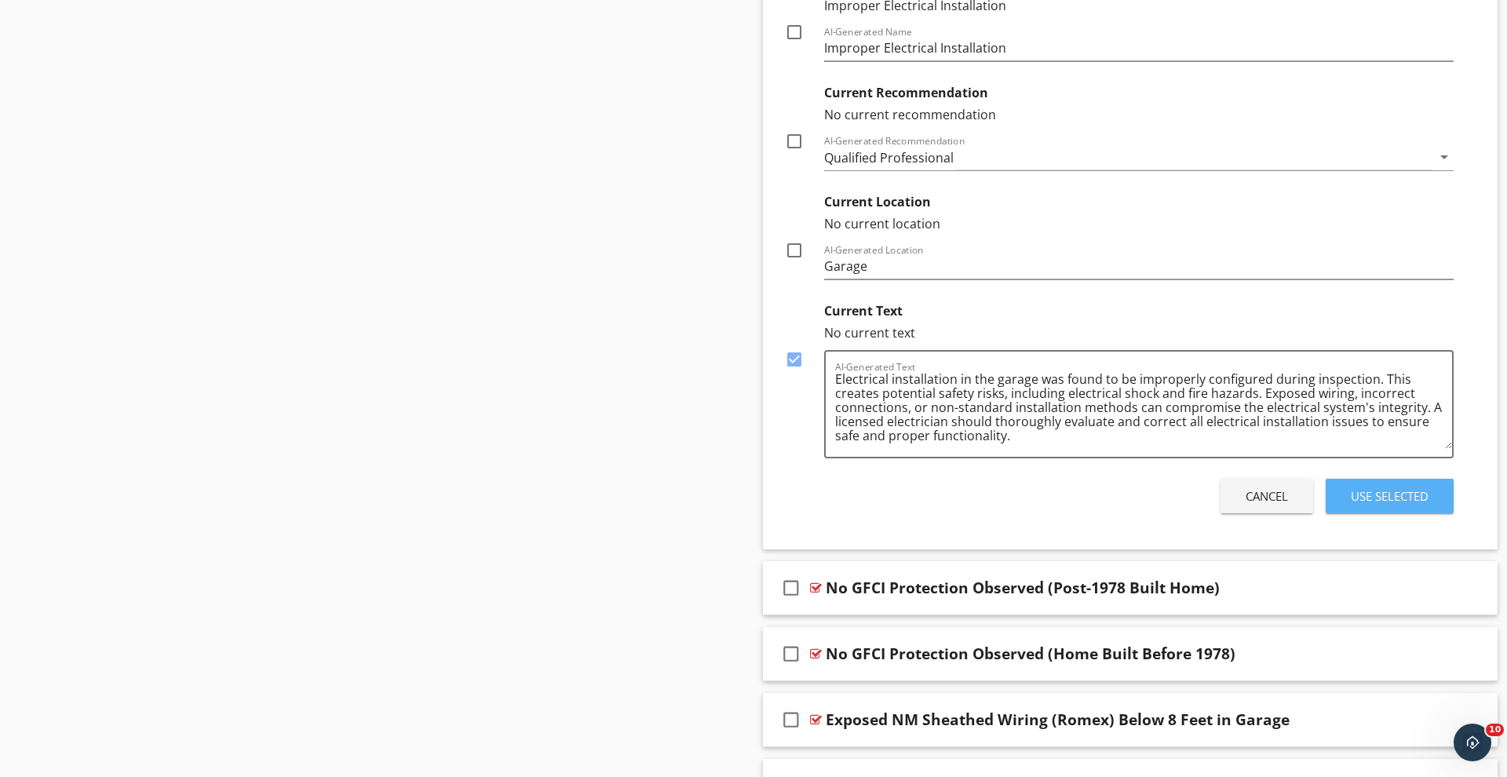
click at [1402, 492] on div "Use Selected" at bounding box center [1390, 496] width 78 height 18
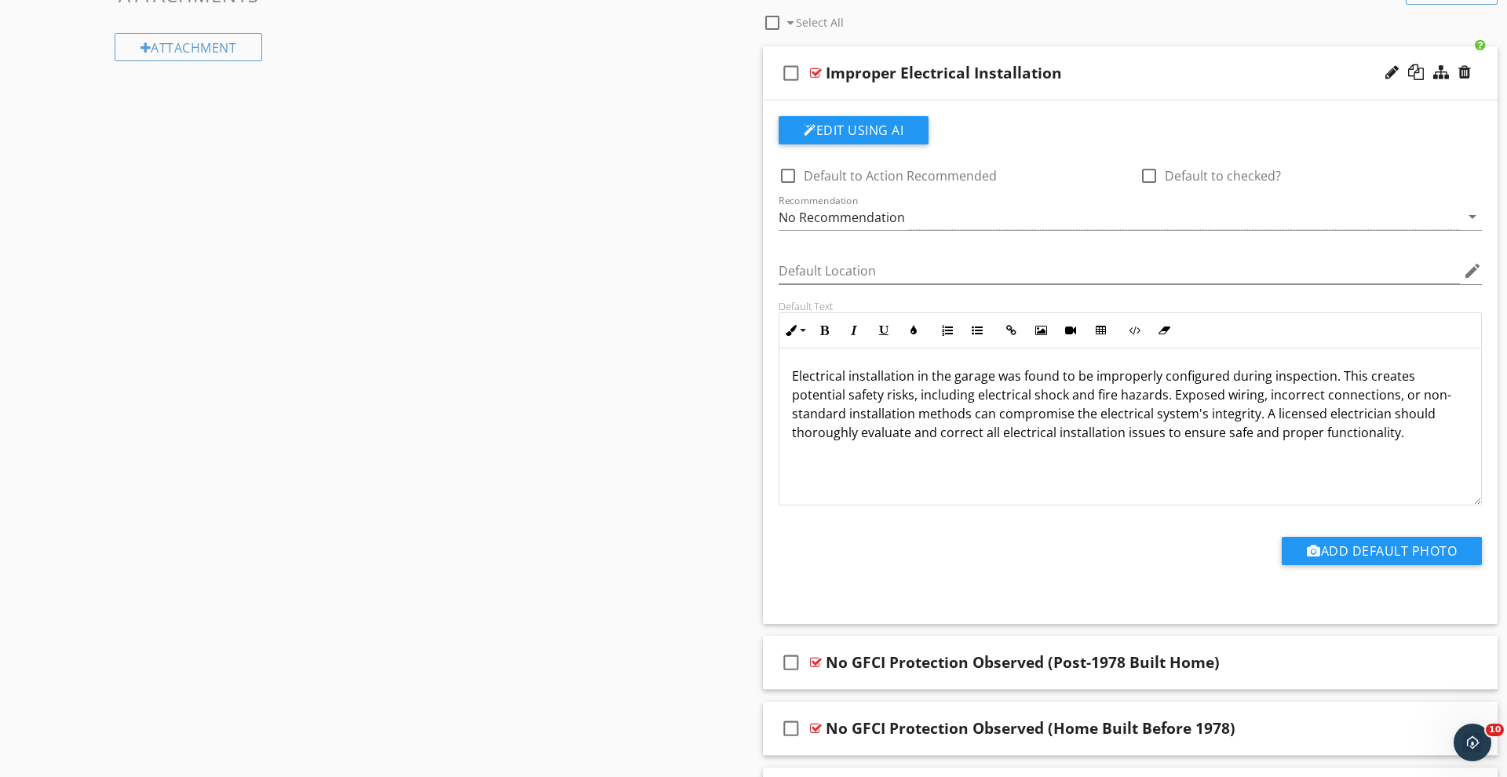
scroll to position [874, 0]
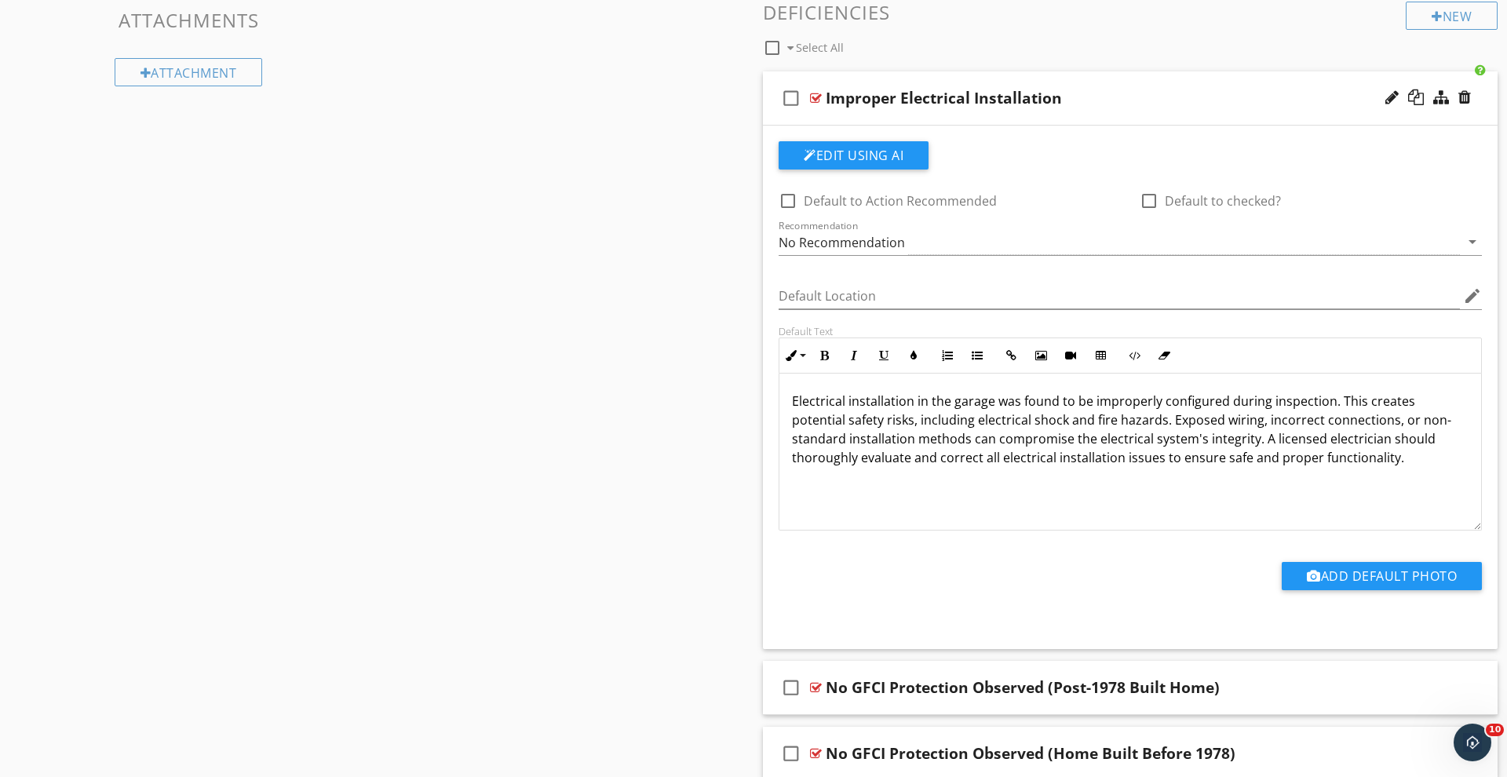
click at [1263, 440] on p "Electrical installation in the garage was found to be improperly configured dur…" at bounding box center [1130, 429] width 677 height 75
click at [1261, 440] on p "Electrical installation in the garage was found to be improperly configured dur…" at bounding box center [1130, 429] width 677 height 75
click at [1041, 563] on div "Add Default Photo" at bounding box center [1130, 582] width 722 height 40
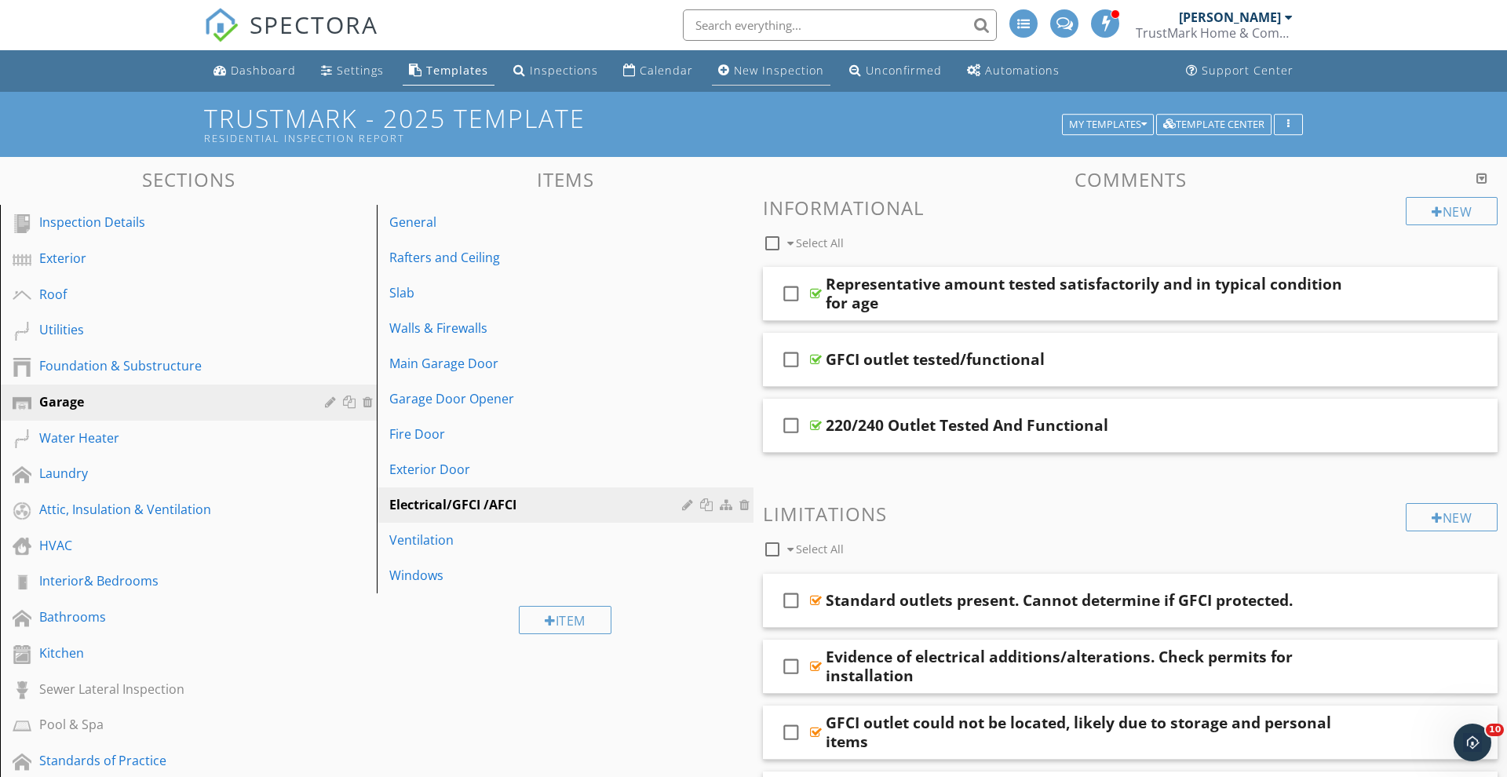
scroll to position [0, 0]
click at [667, 71] on div "Calendar" at bounding box center [666, 70] width 53 height 15
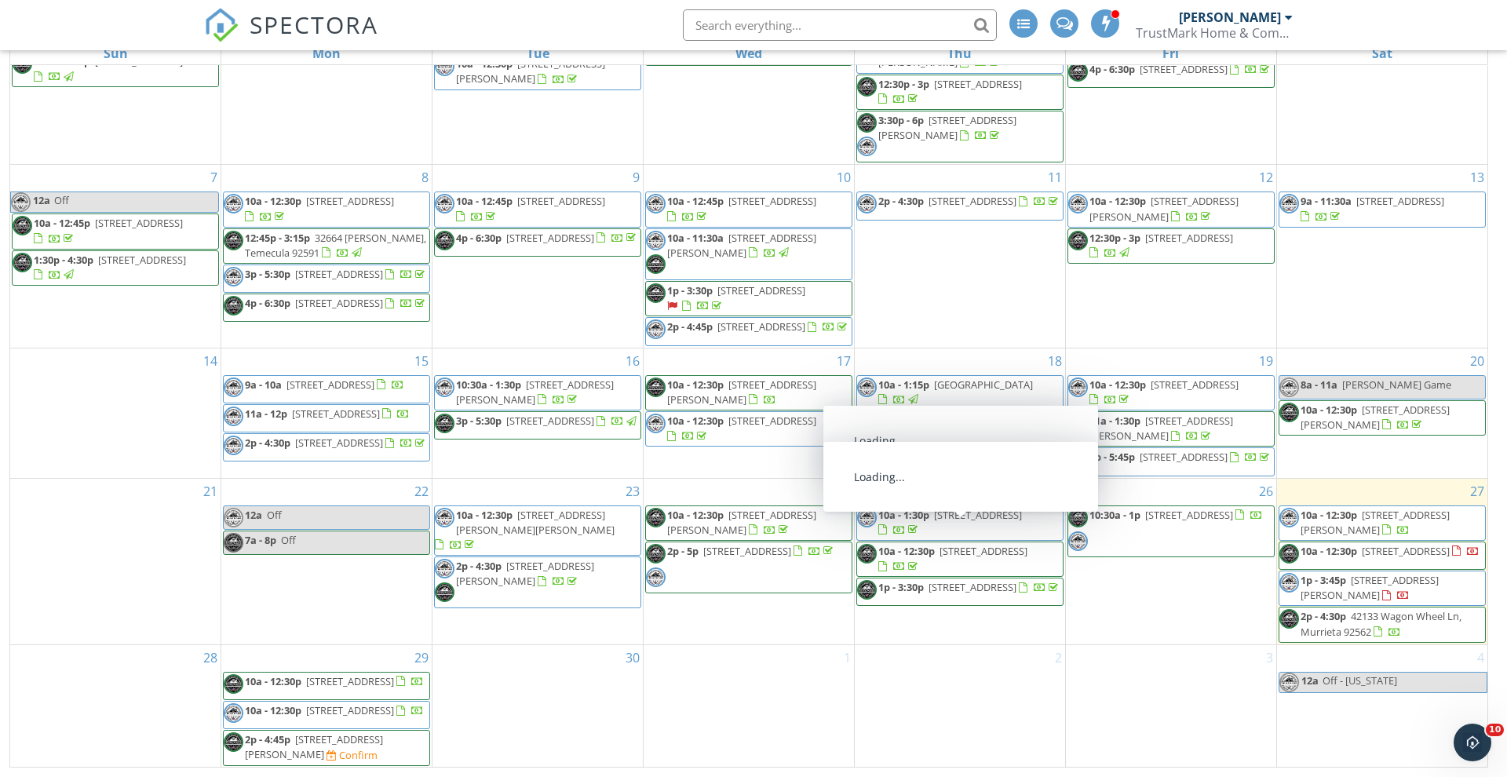
scroll to position [209, 0]
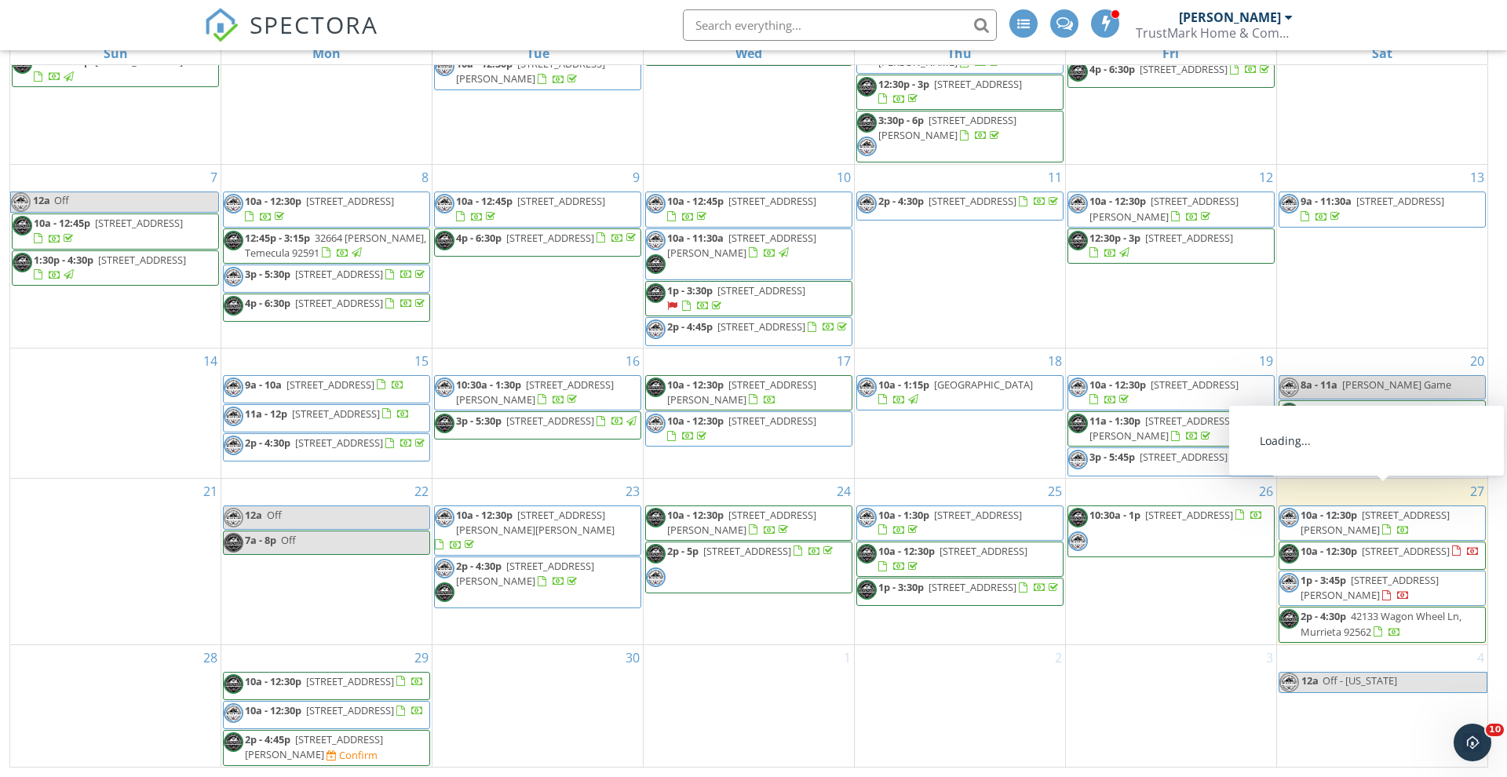
click at [1385, 508] on span "10a - 12:30p 13548 Barkley Pl, Chino 91710" at bounding box center [1382, 523] width 206 height 31
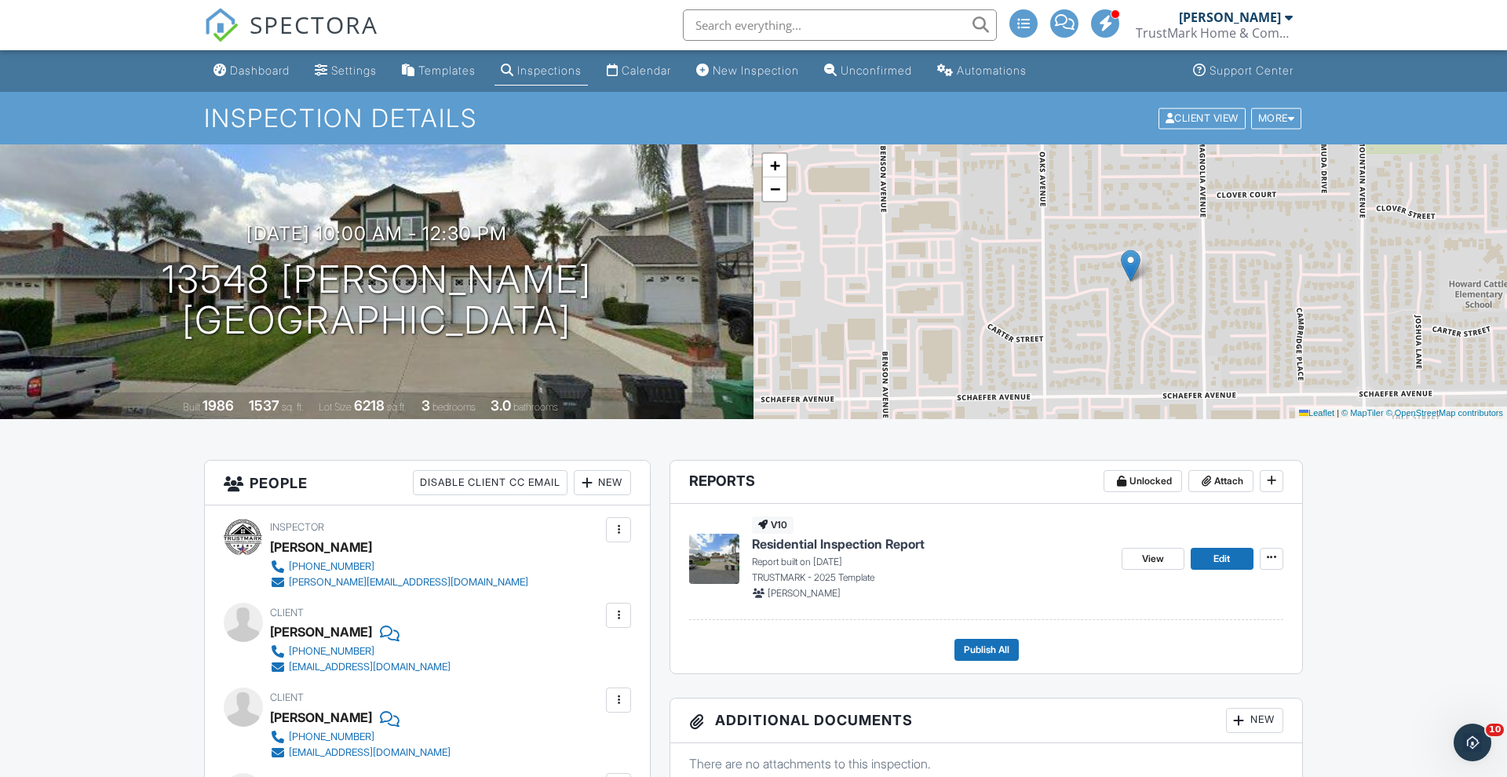
scroll to position [2, 0]
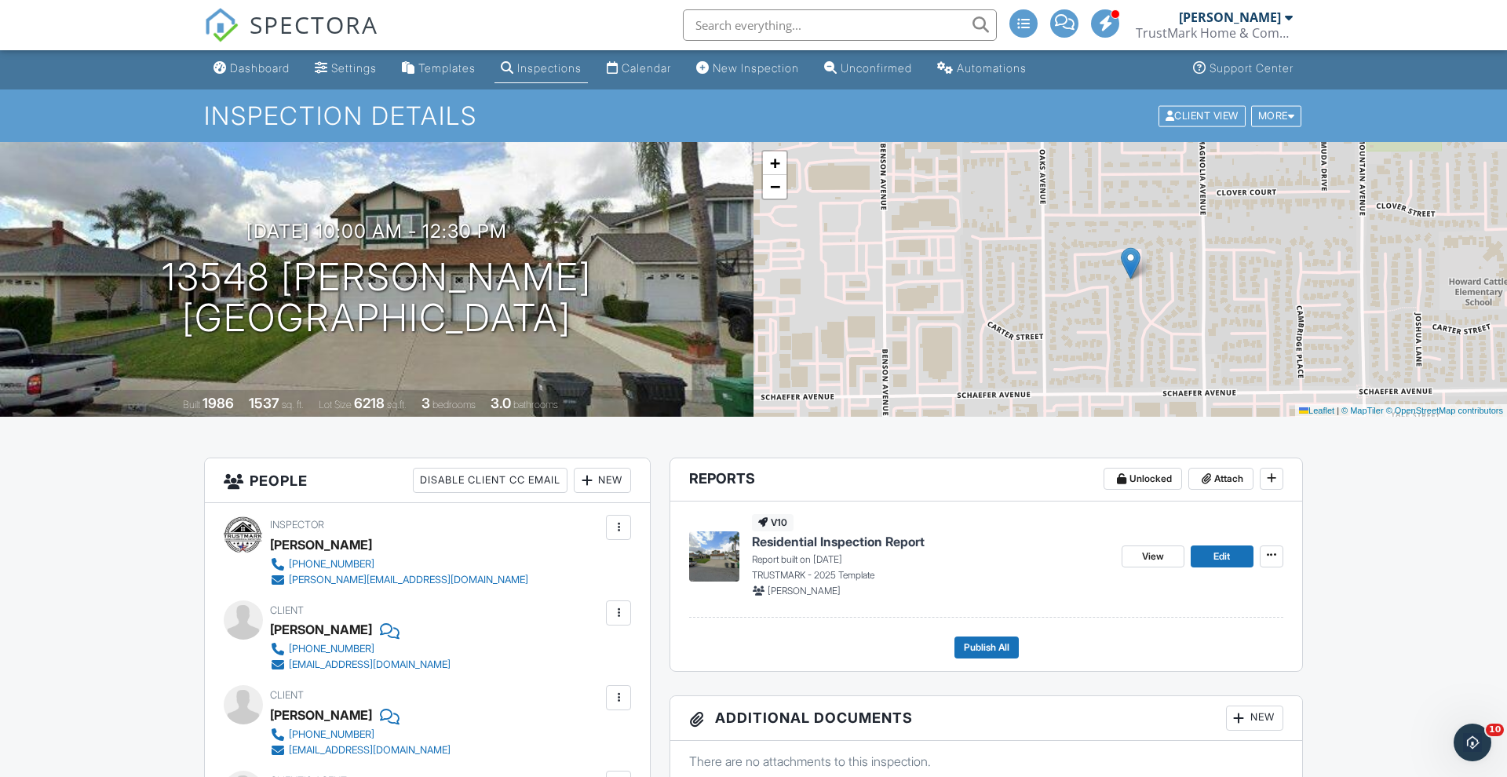
click at [877, 547] on span "Residential Inspection Report" at bounding box center [838, 541] width 173 height 17
